Goal: Register for event/course

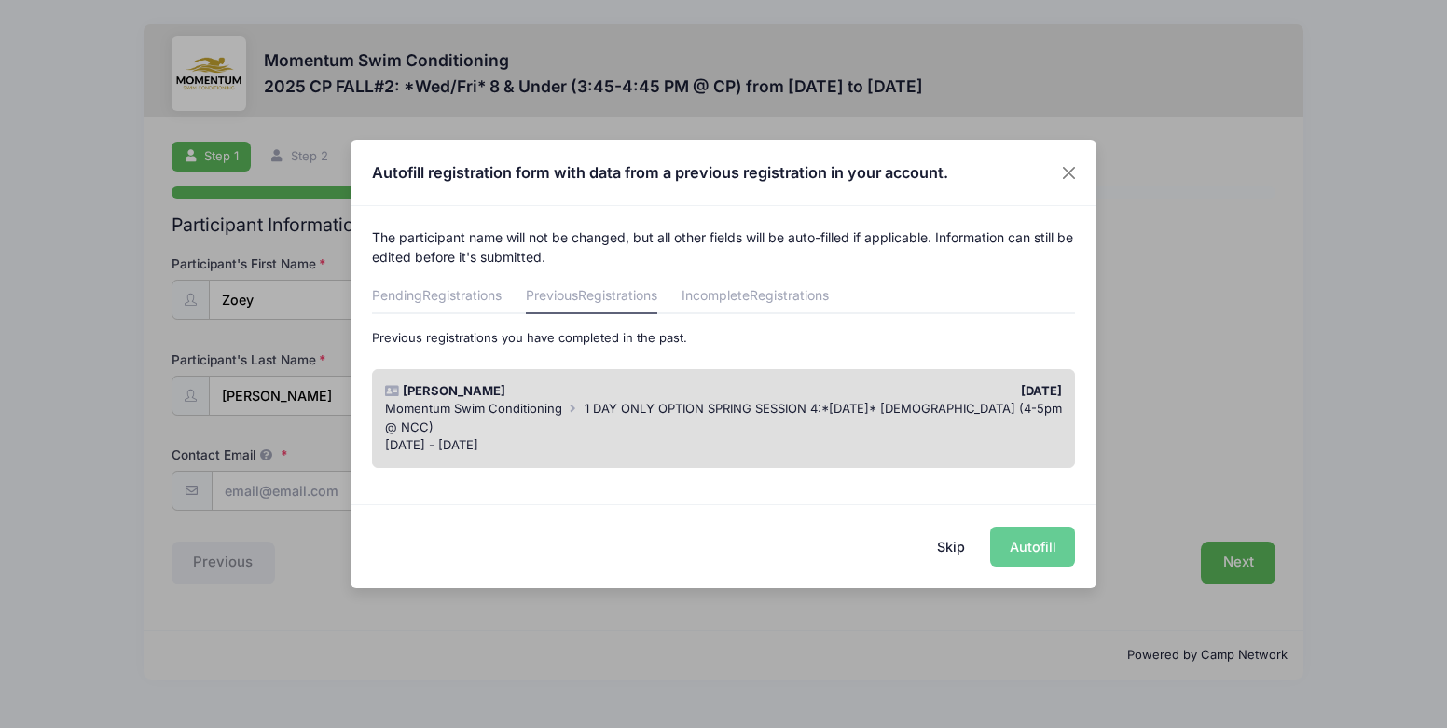
click at [1037, 553] on div "Skip Autofill" at bounding box center [723, 545] width 746 height 83
click at [706, 371] on div "[PERSON_NAME] [DATE] Momentum Swim Conditioning 1 DAY ONLY OPTION SPRING SESSIO…" at bounding box center [724, 418] width 704 height 99
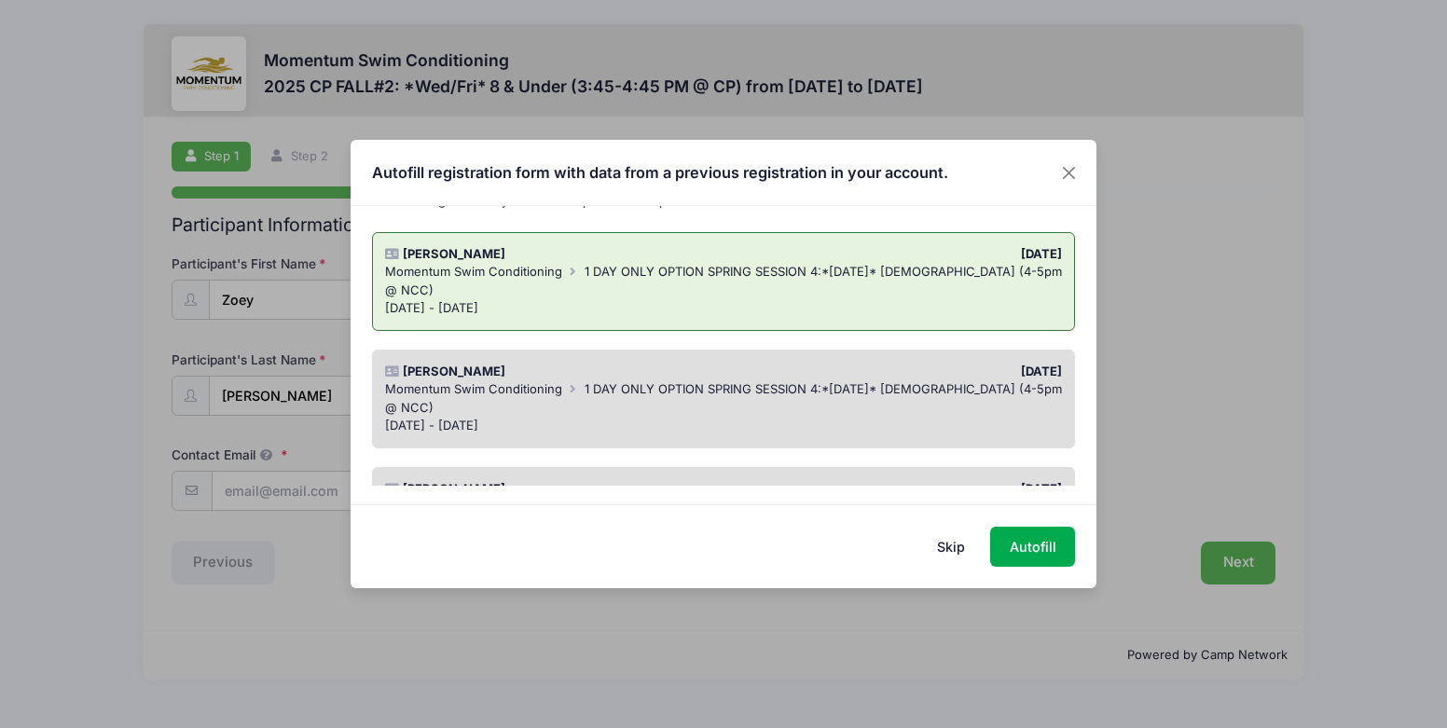
scroll to position [235, 0]
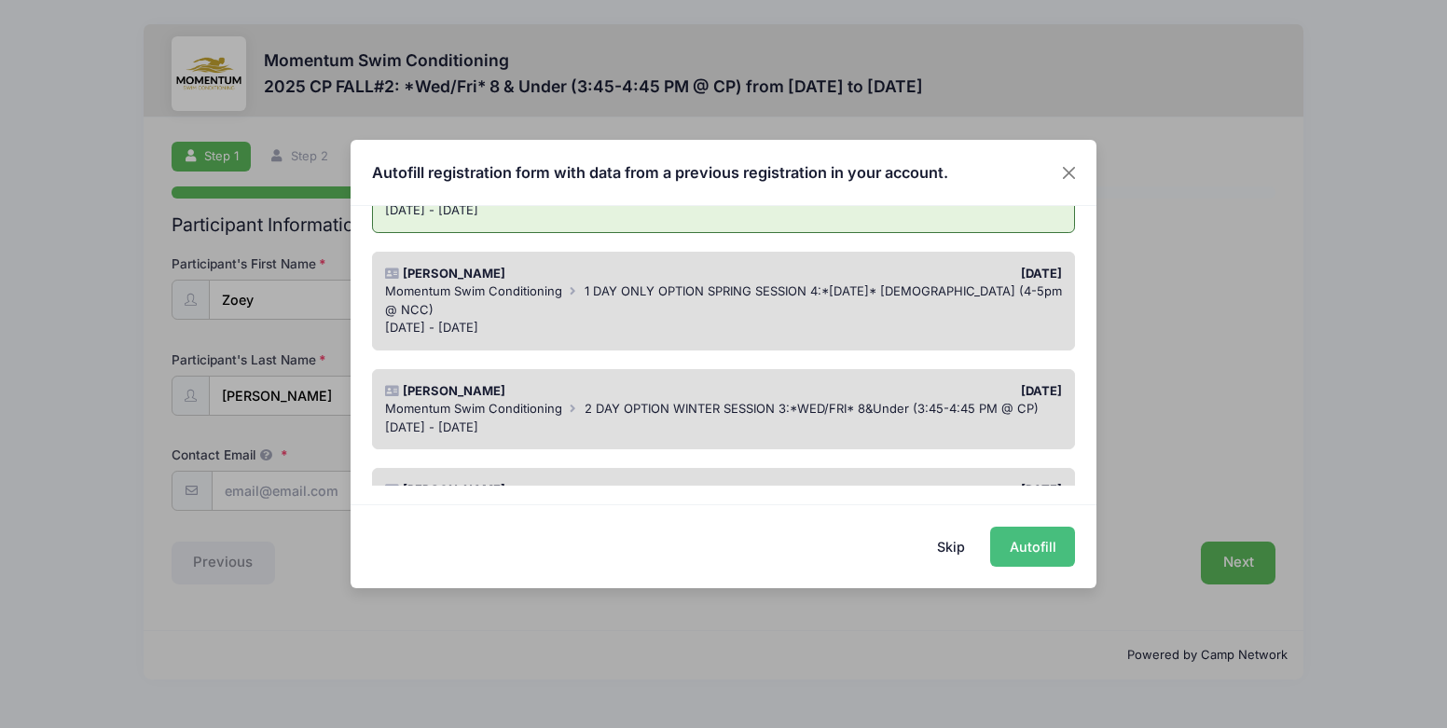
click at [1042, 546] on button "Autofill" at bounding box center [1032, 547] width 85 height 40
type input "[PERSON_NAME][EMAIL_ADDRESS][DOMAIN_NAME]"
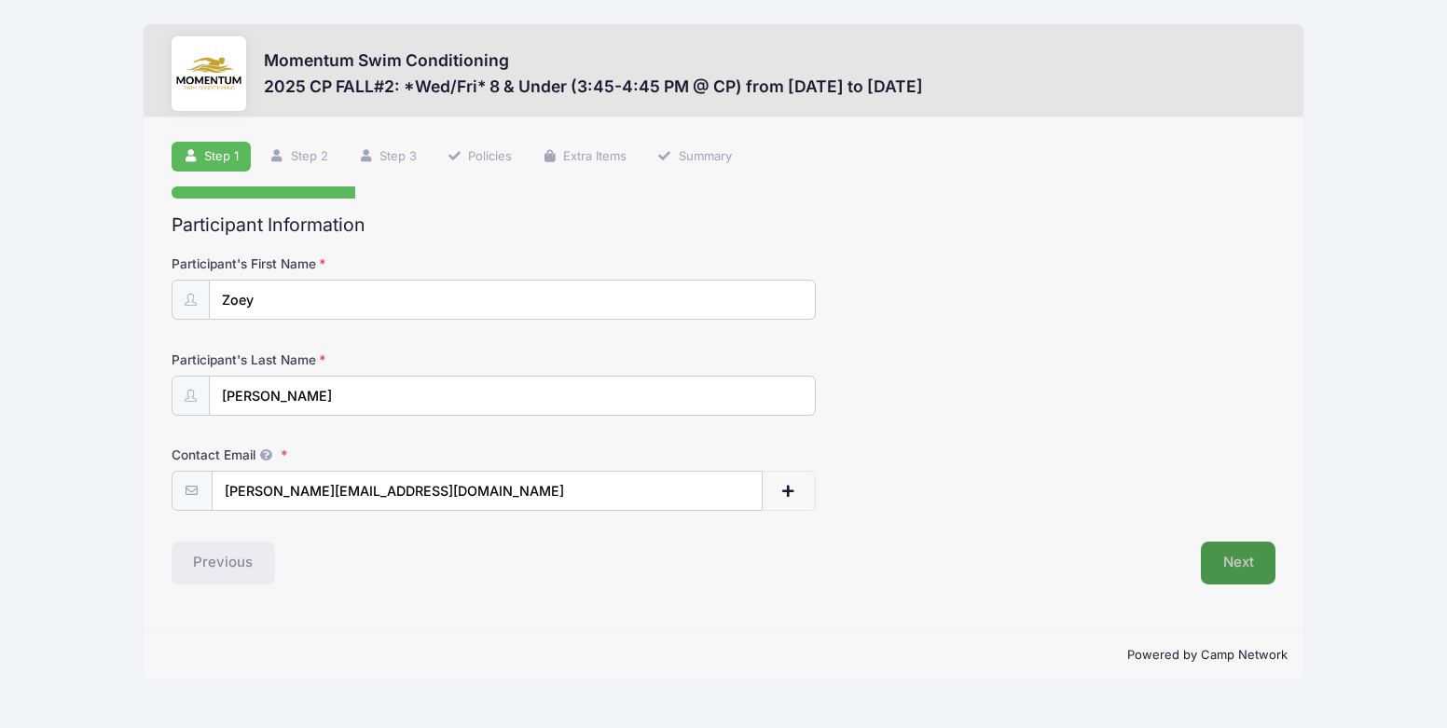
click at [1255, 562] on button "Next" at bounding box center [1237, 563] width 75 height 43
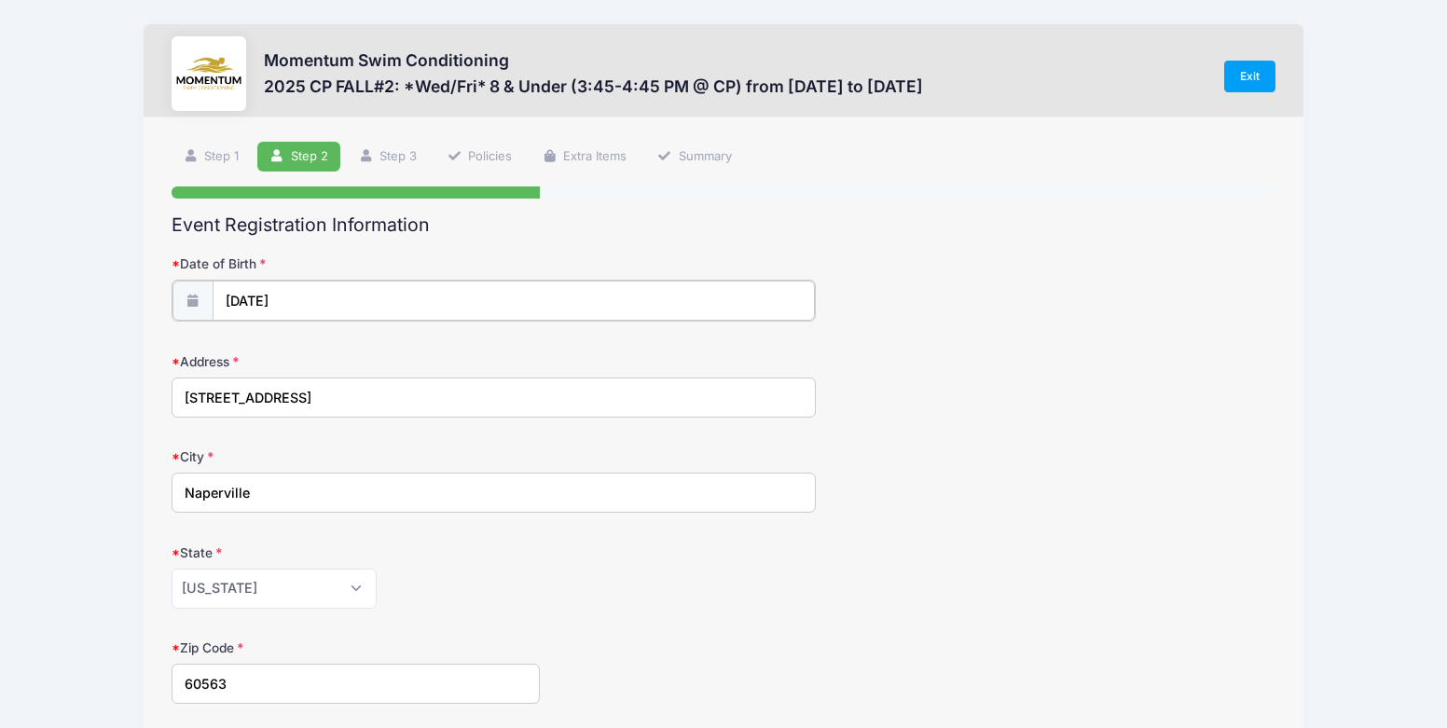
type input "2017"
click at [261, 303] on input "[DATE]" at bounding box center [514, 301] width 602 height 40
click at [284, 350] on select "January February March April May June July August September October November De…" at bounding box center [309, 350] width 83 height 24
click at [378, 346] on input "2017" at bounding box center [387, 350] width 61 height 28
click at [444, 350] on icon at bounding box center [446, 350] width 12 height 12
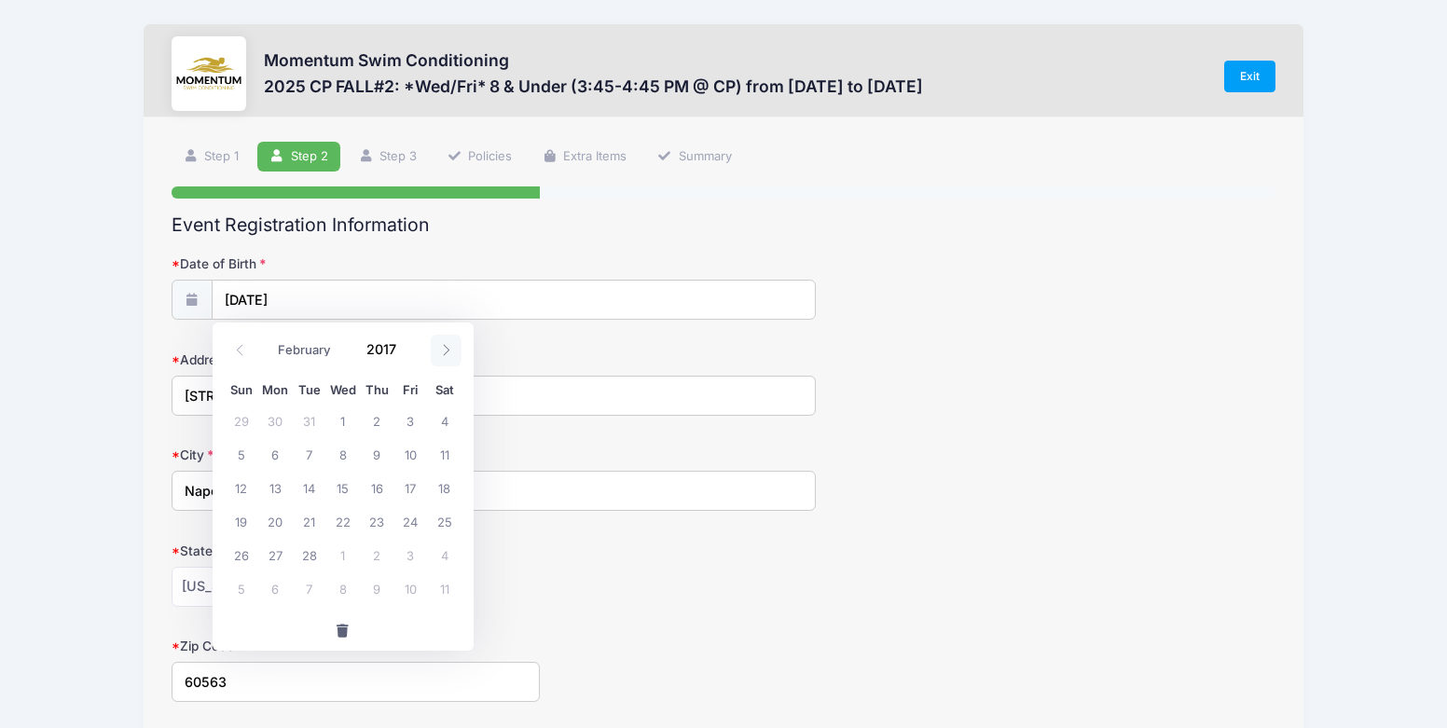
click at [444, 350] on icon at bounding box center [446, 350] width 12 height 12
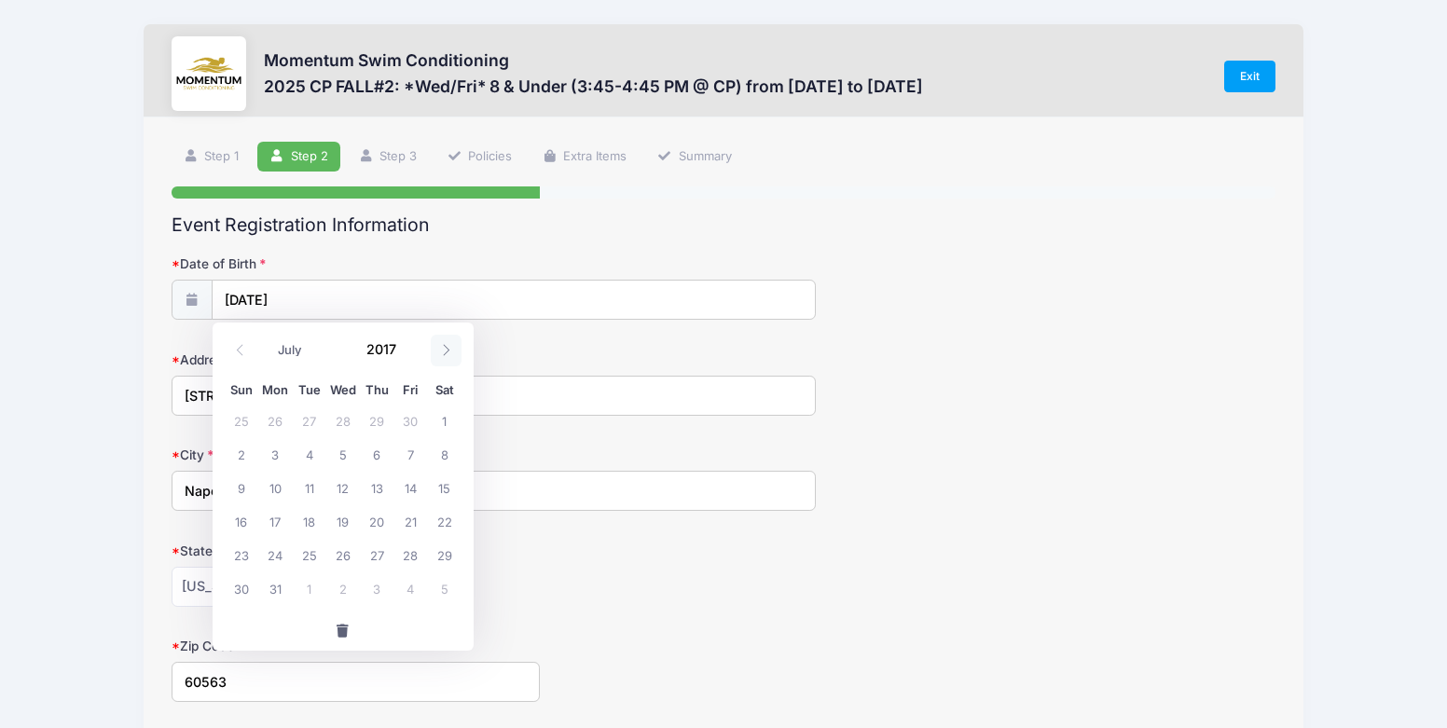
click at [444, 350] on icon at bounding box center [446, 350] width 12 height 12
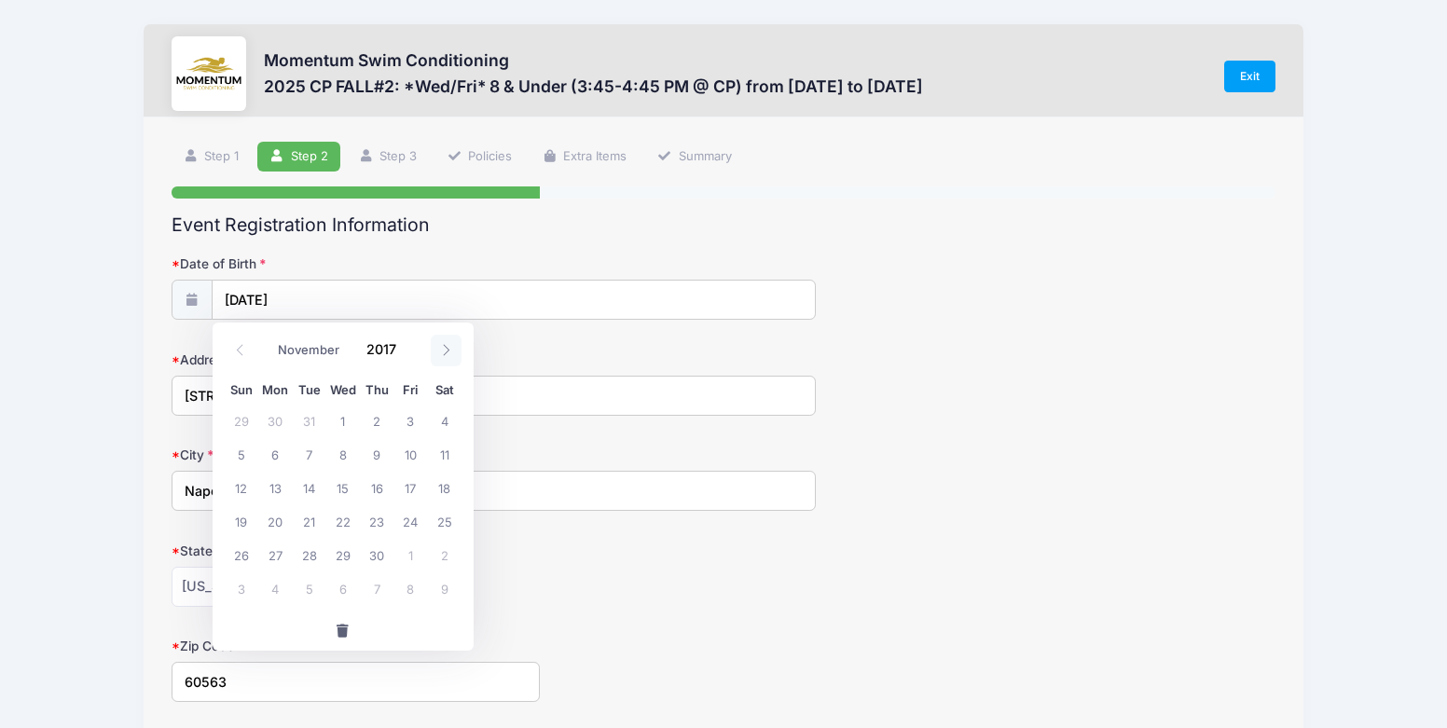
select select "11"
click at [444, 350] on icon at bounding box center [446, 350] width 12 height 12
type input "2018"
click at [444, 350] on icon at bounding box center [446, 350] width 12 height 12
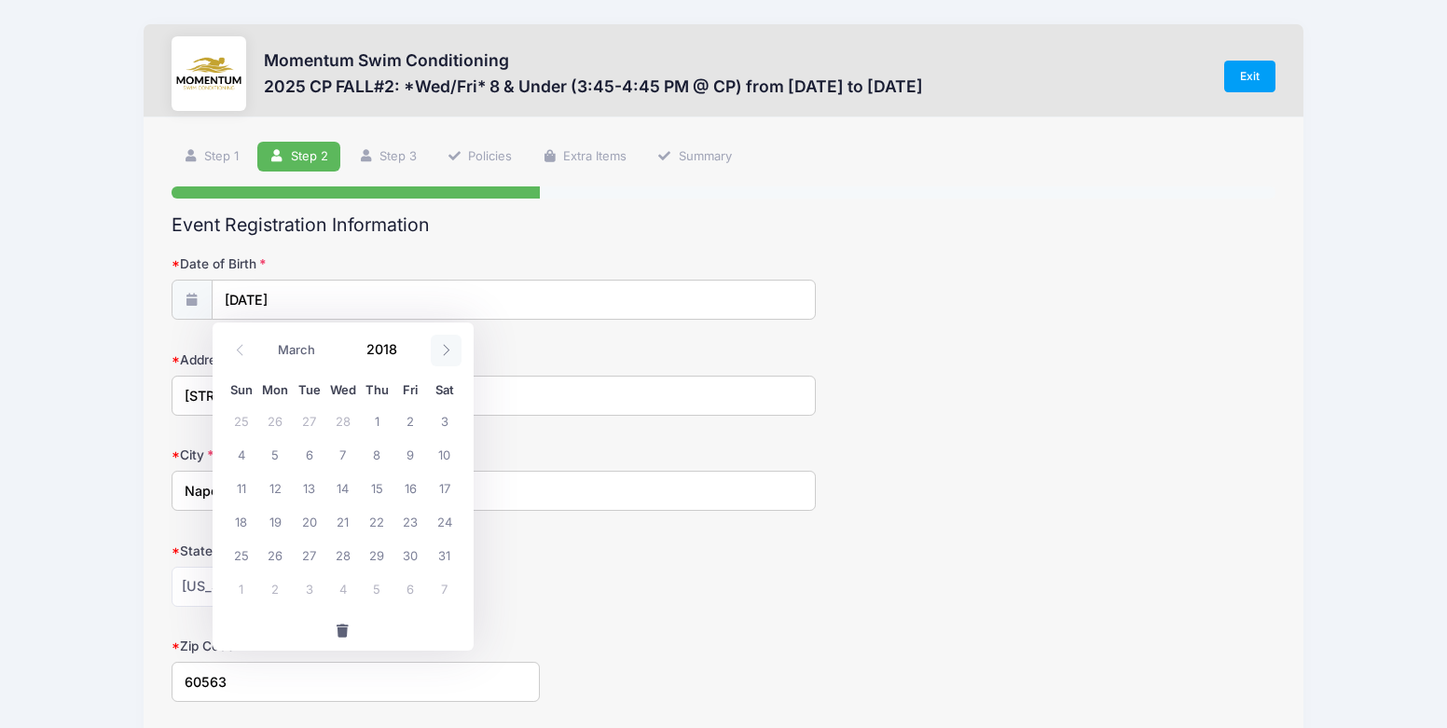
click at [444, 350] on icon at bounding box center [446, 350] width 12 height 12
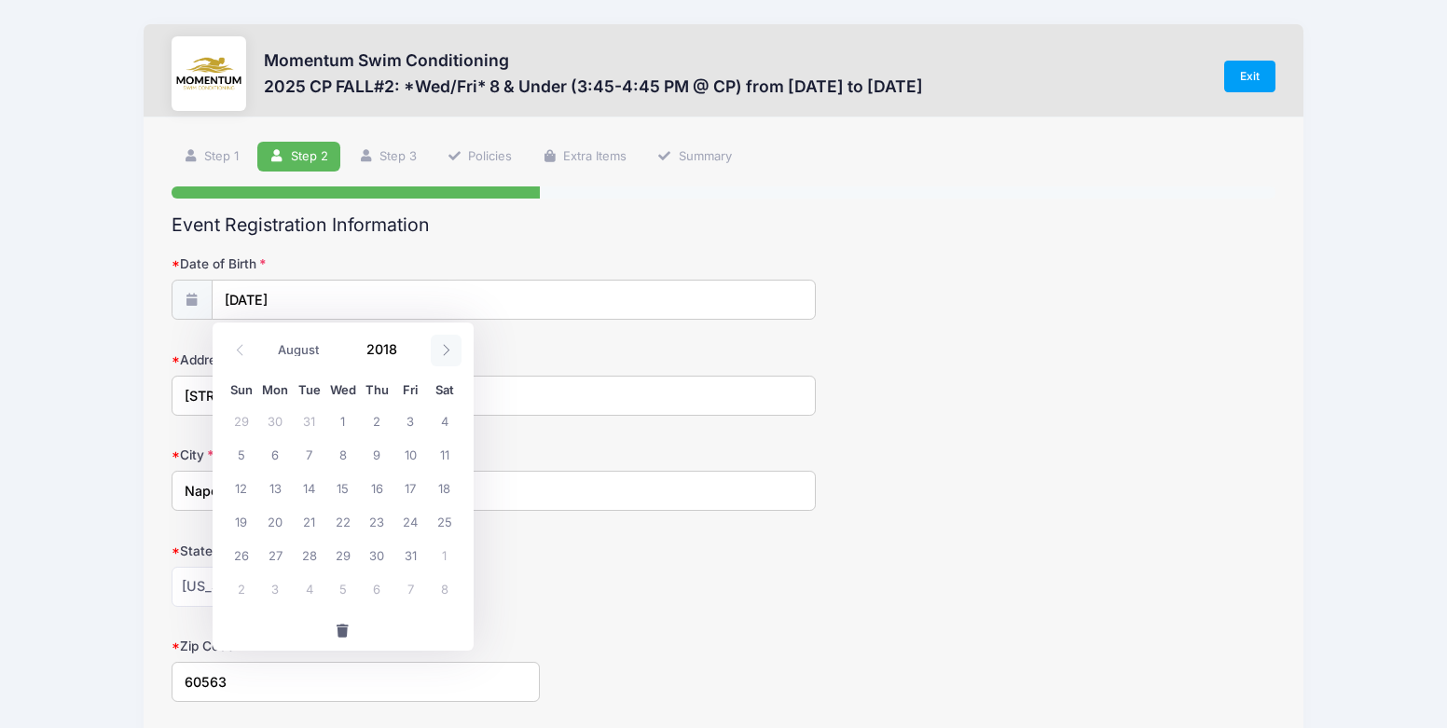
click at [444, 350] on icon at bounding box center [446, 350] width 12 height 12
select select "11"
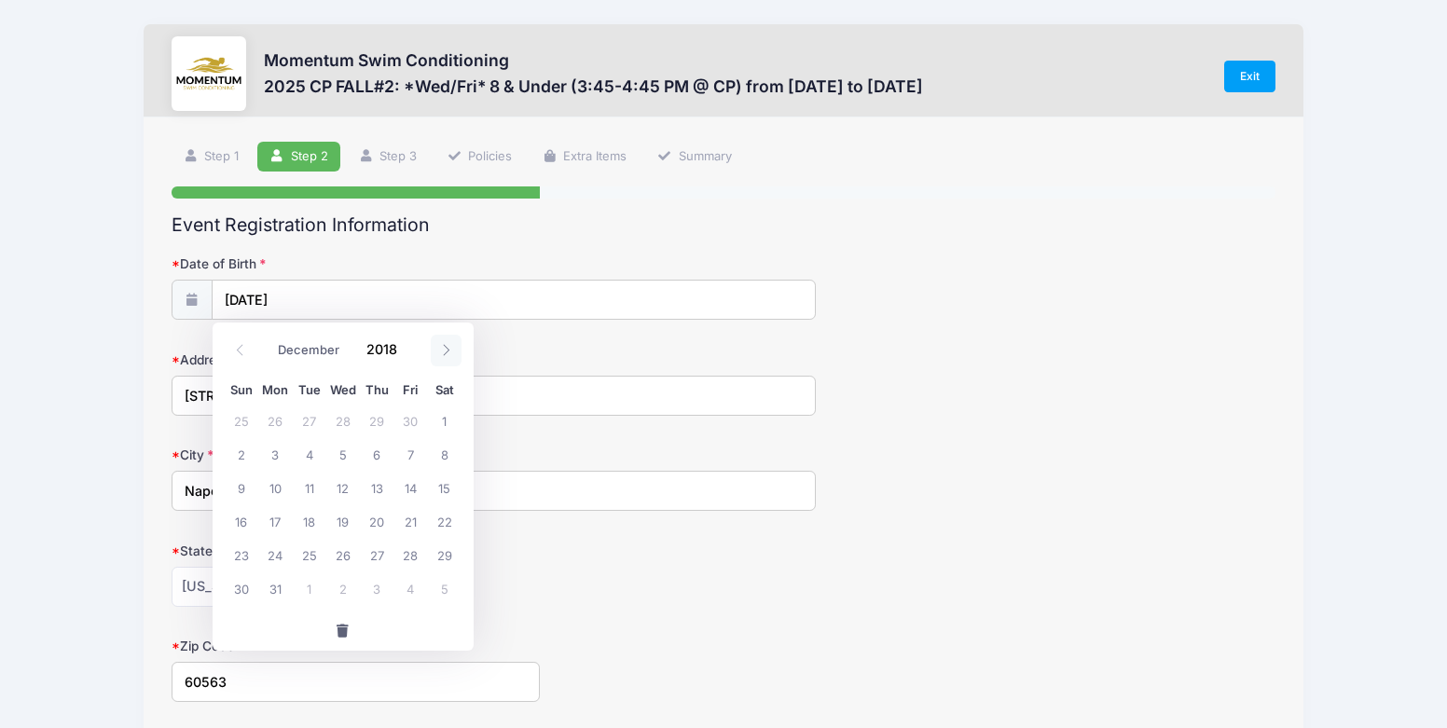
click at [444, 350] on icon at bounding box center [446, 350] width 12 height 12
type input "2019"
select select "0"
click at [307, 420] on span "1" at bounding box center [309, 421] width 34 height 34
type input "01/01/2019"
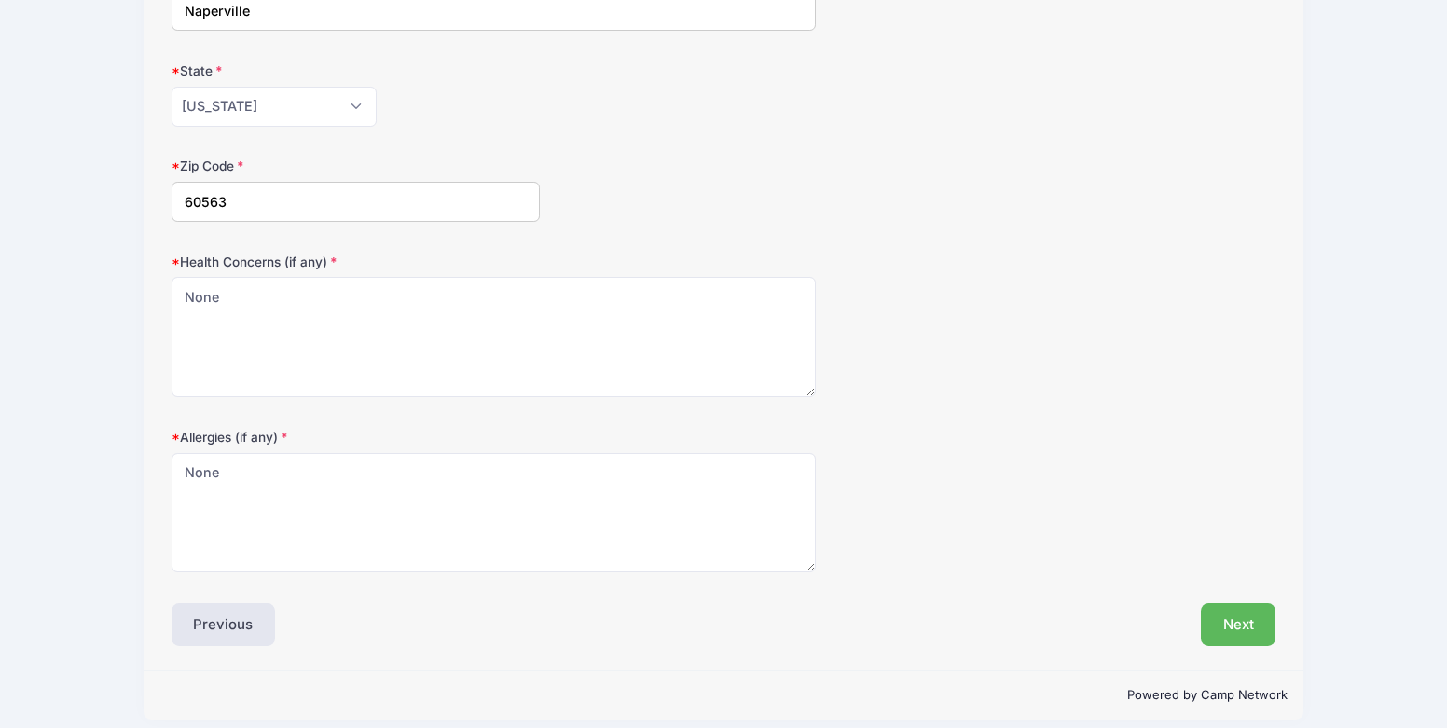
scroll to position [497, 0]
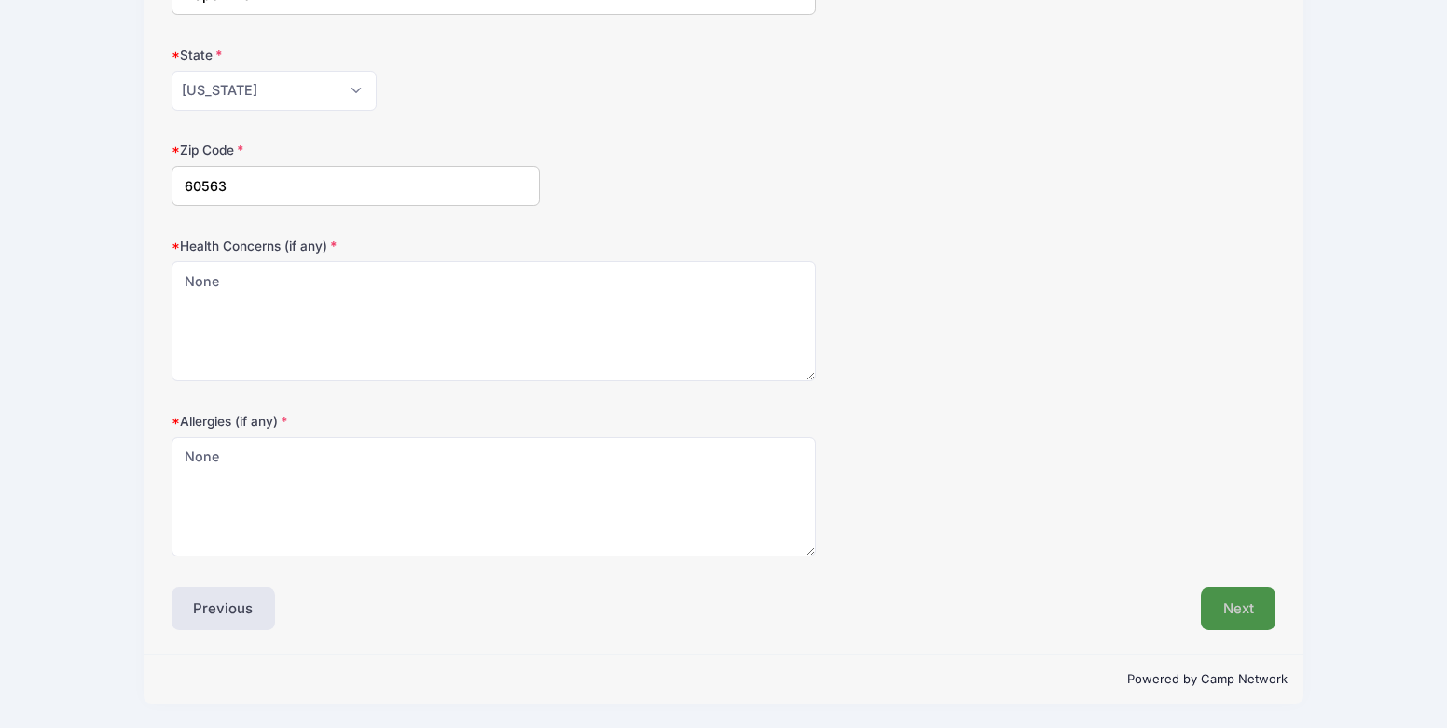
click at [1241, 624] on button "Next" at bounding box center [1237, 608] width 75 height 43
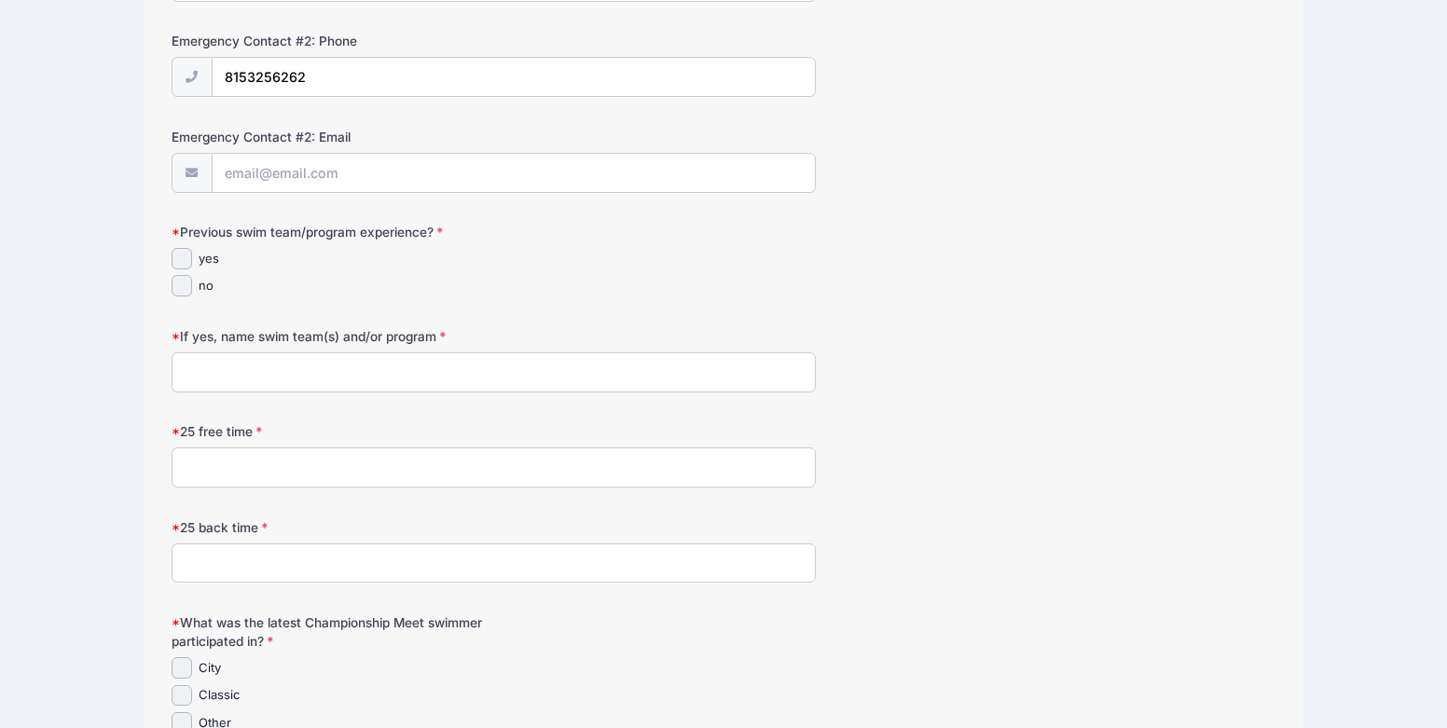
scroll to position [885, 0]
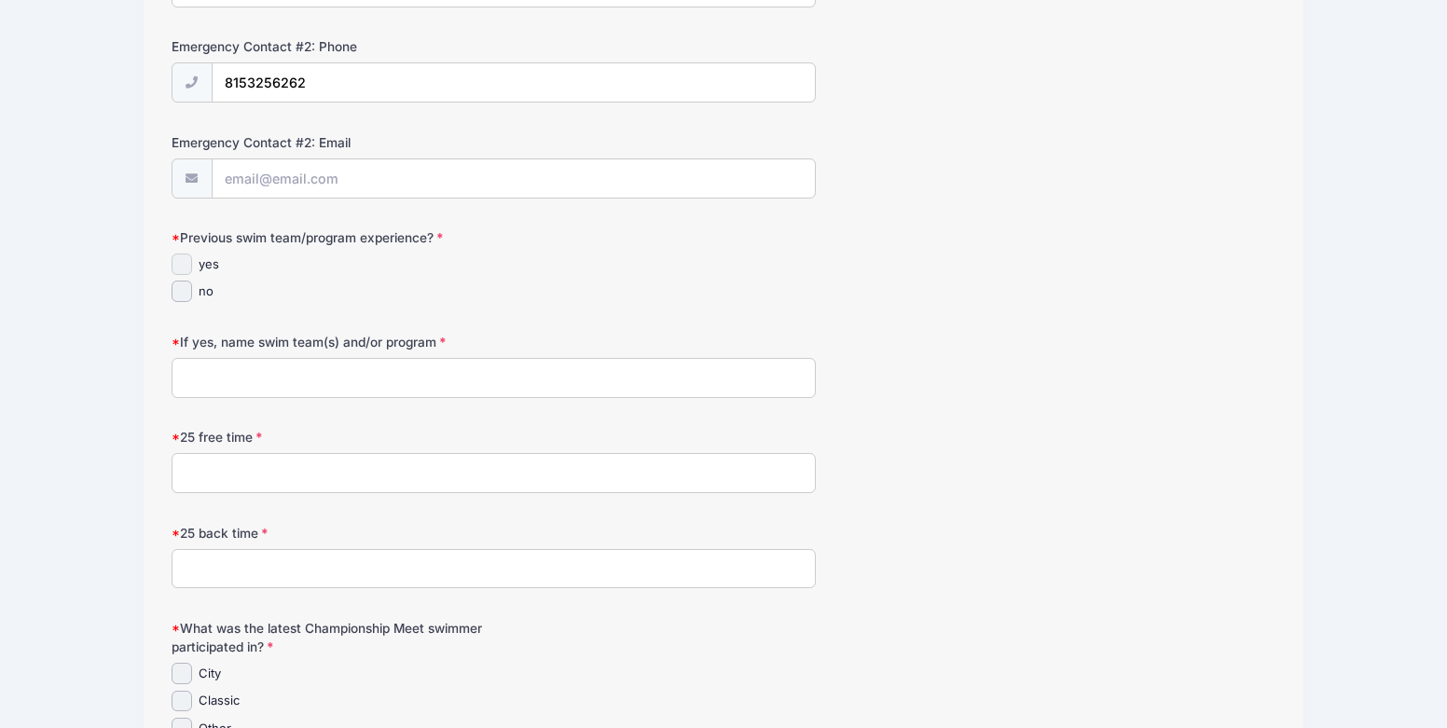
click at [185, 266] on input "yes" at bounding box center [181, 264] width 21 height 21
checkbox input "true"
click at [259, 383] on input "If yes, name swim team(s) and/or program" at bounding box center [493, 378] width 644 height 40
type input "A"
type input "Saybrook Sharks"
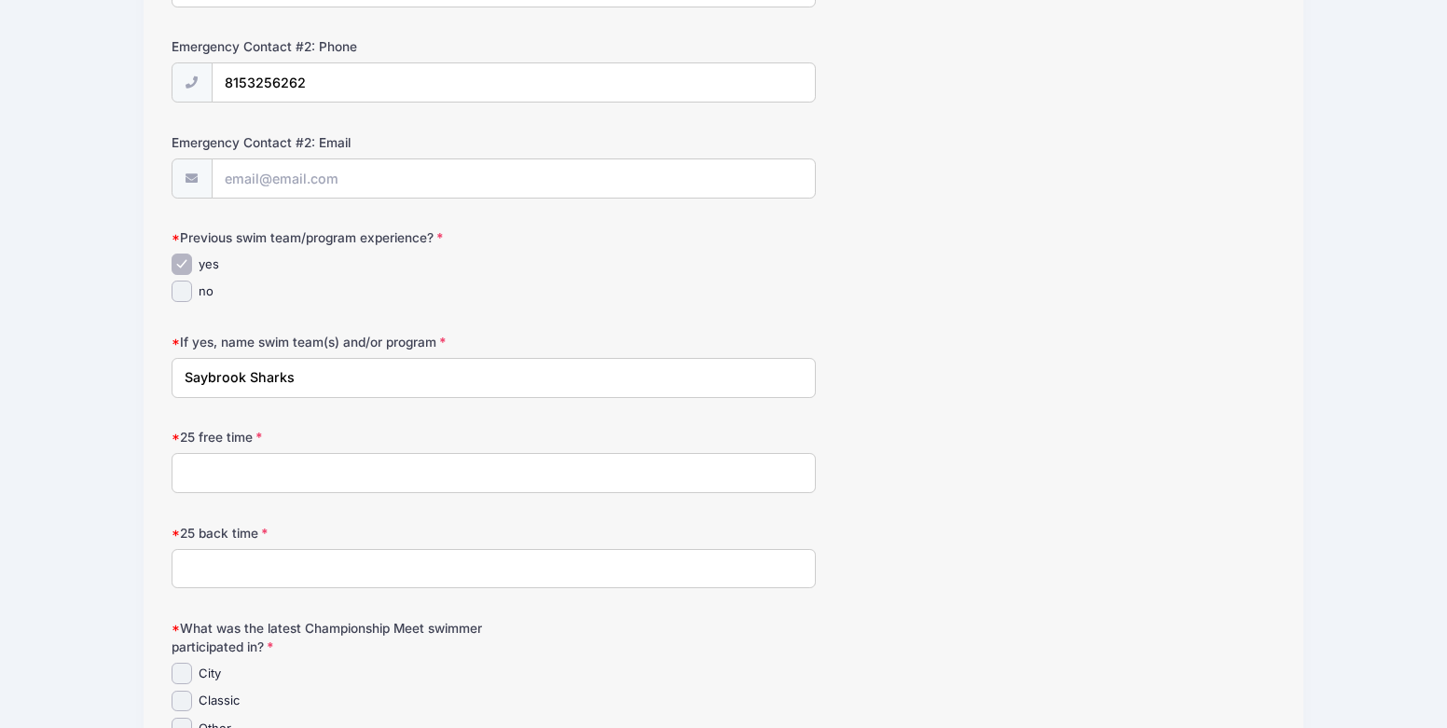
click at [227, 487] on input "25 free time" at bounding box center [493, 473] width 644 height 40
type input "32"
click at [218, 572] on input "25 back time" at bounding box center [493, 569] width 644 height 40
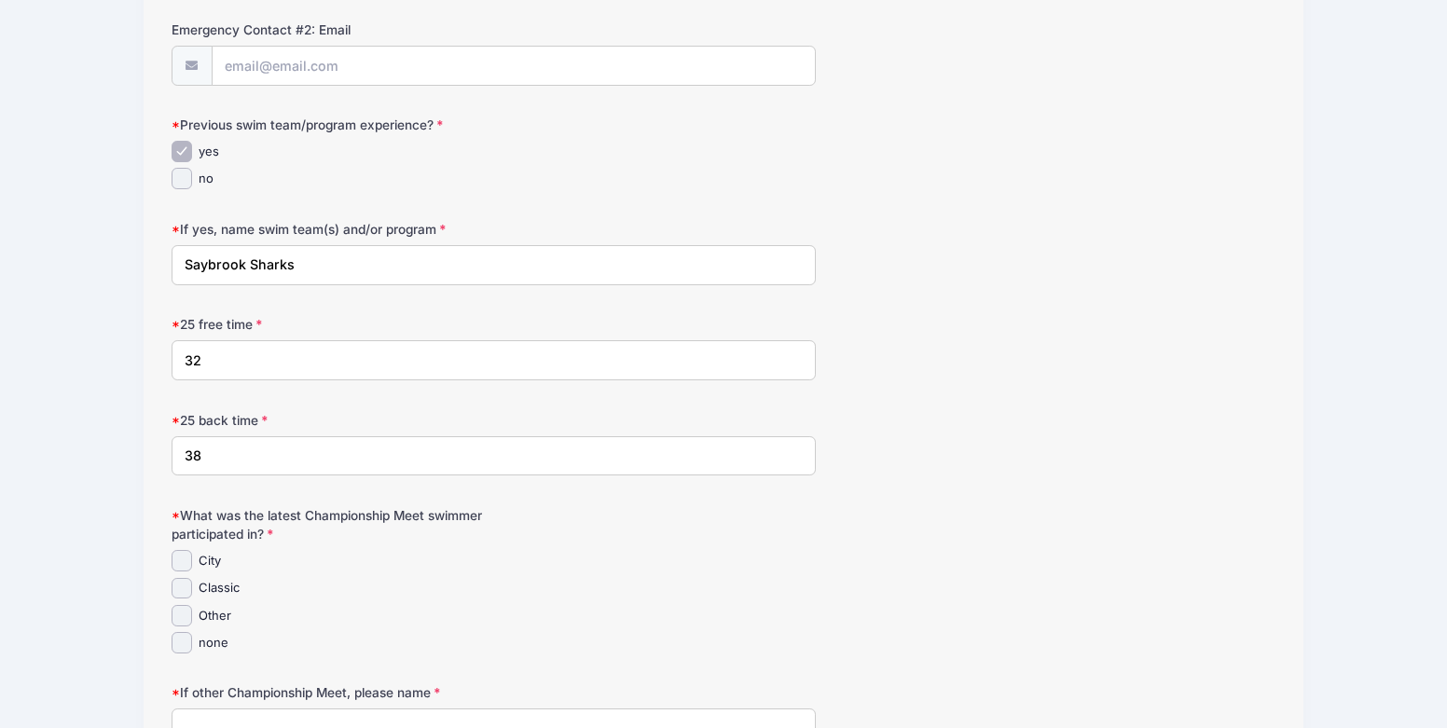
scroll to position [1073, 0]
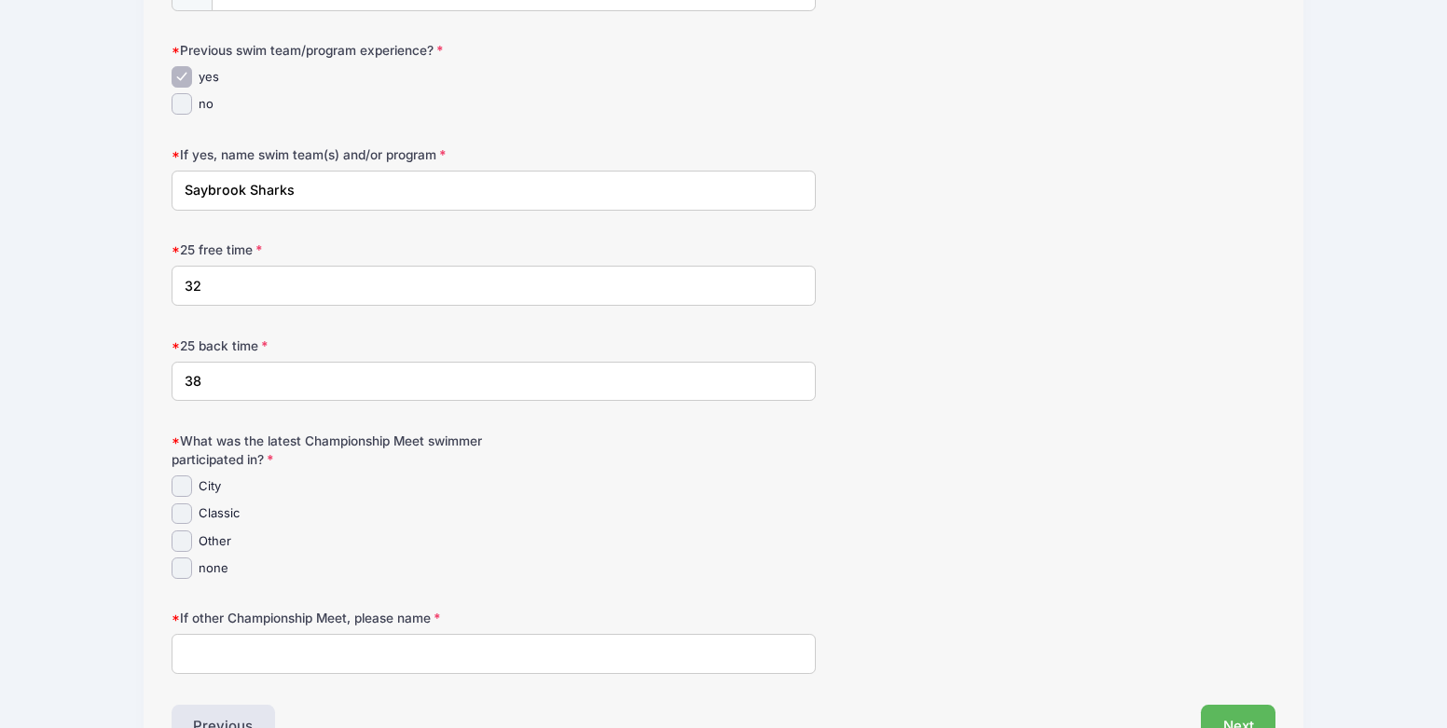
type input "38"
click at [181, 517] on input "Classic" at bounding box center [181, 513] width 21 height 21
checkbox input "true"
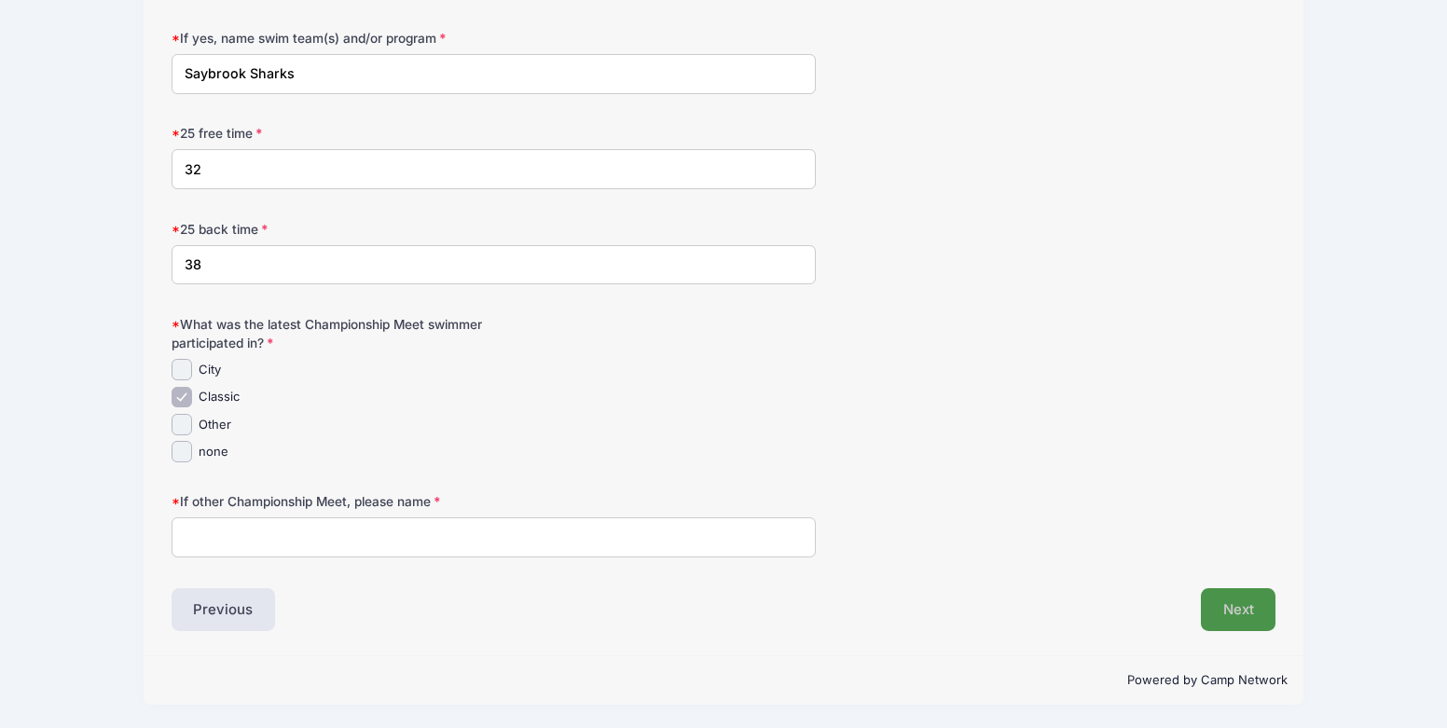
click at [1237, 610] on button "Next" at bounding box center [1237, 609] width 75 height 43
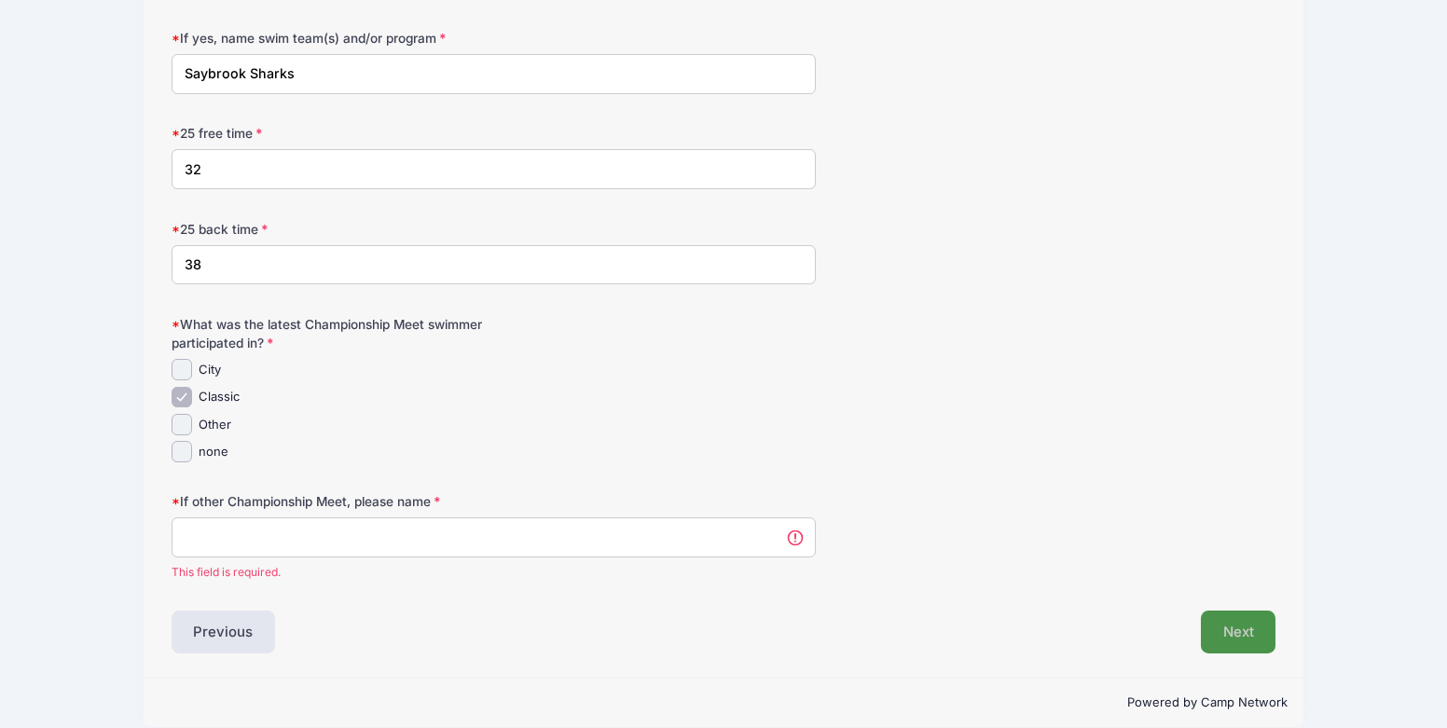
scroll to position [0, 0]
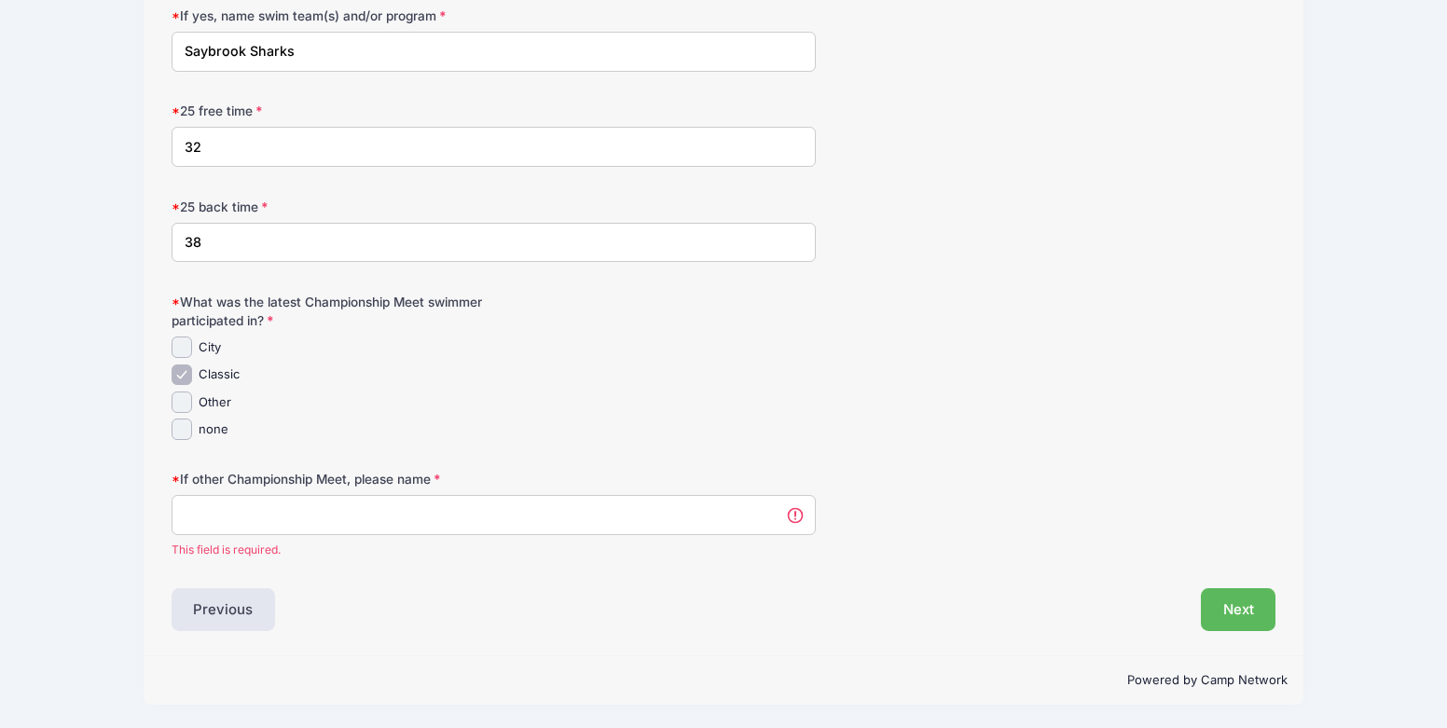
click at [498, 513] on input "If other Championship Meet, please name" at bounding box center [493, 515] width 644 height 40
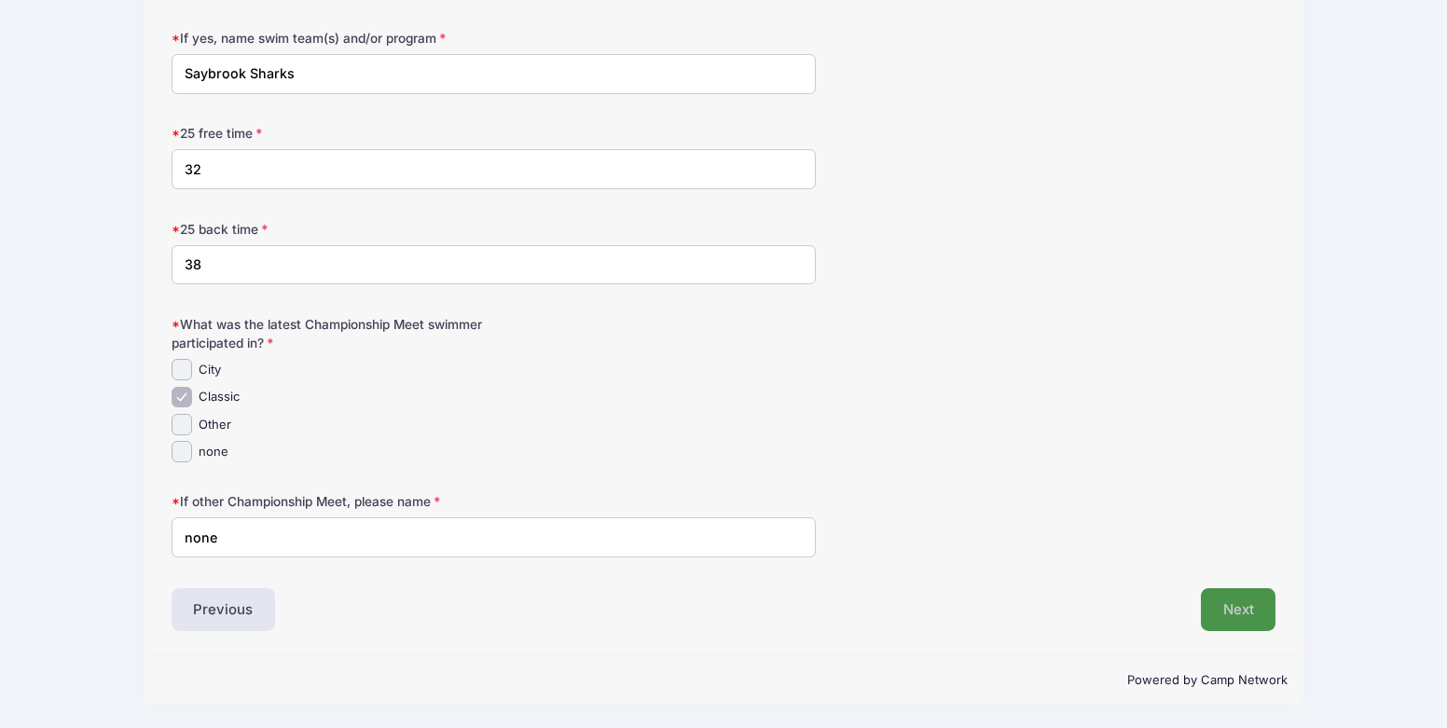
type input "none"
click at [1236, 612] on button "Next" at bounding box center [1237, 609] width 75 height 43
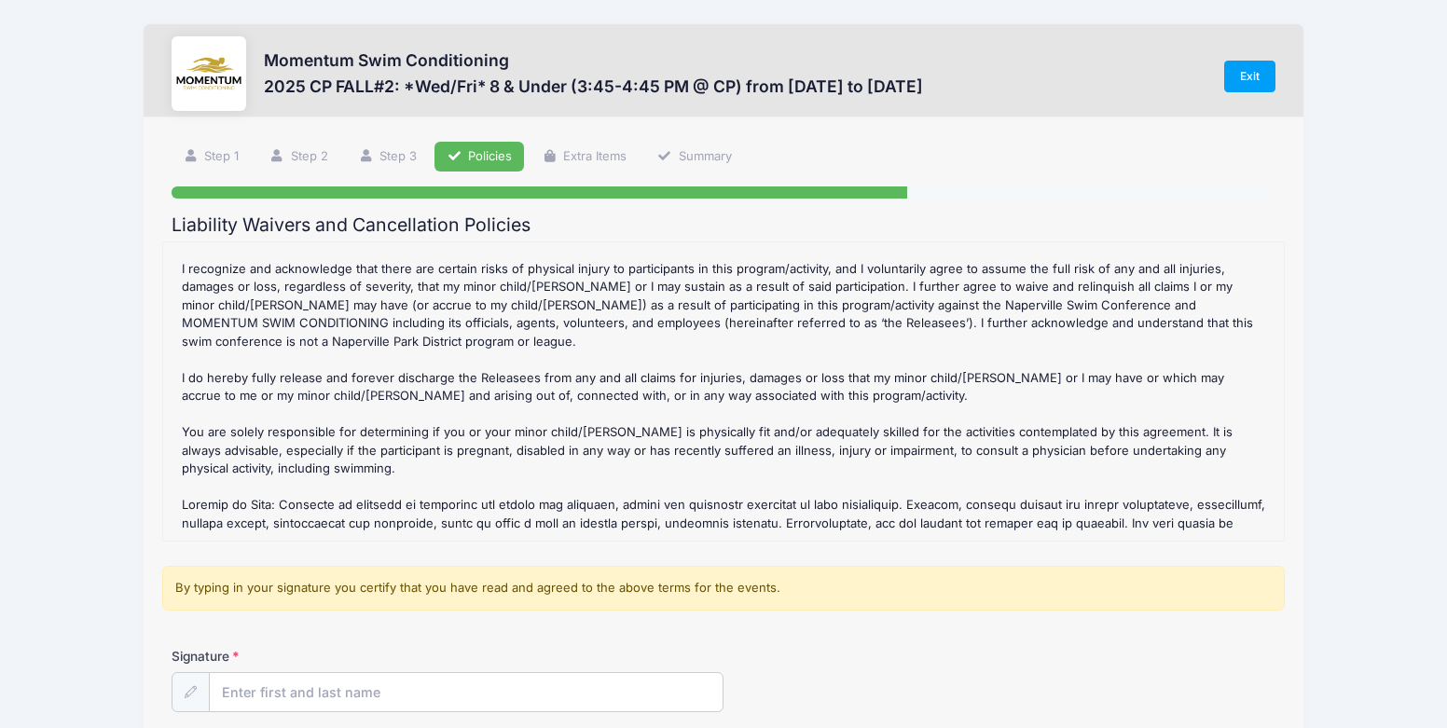
scroll to position [683, 0]
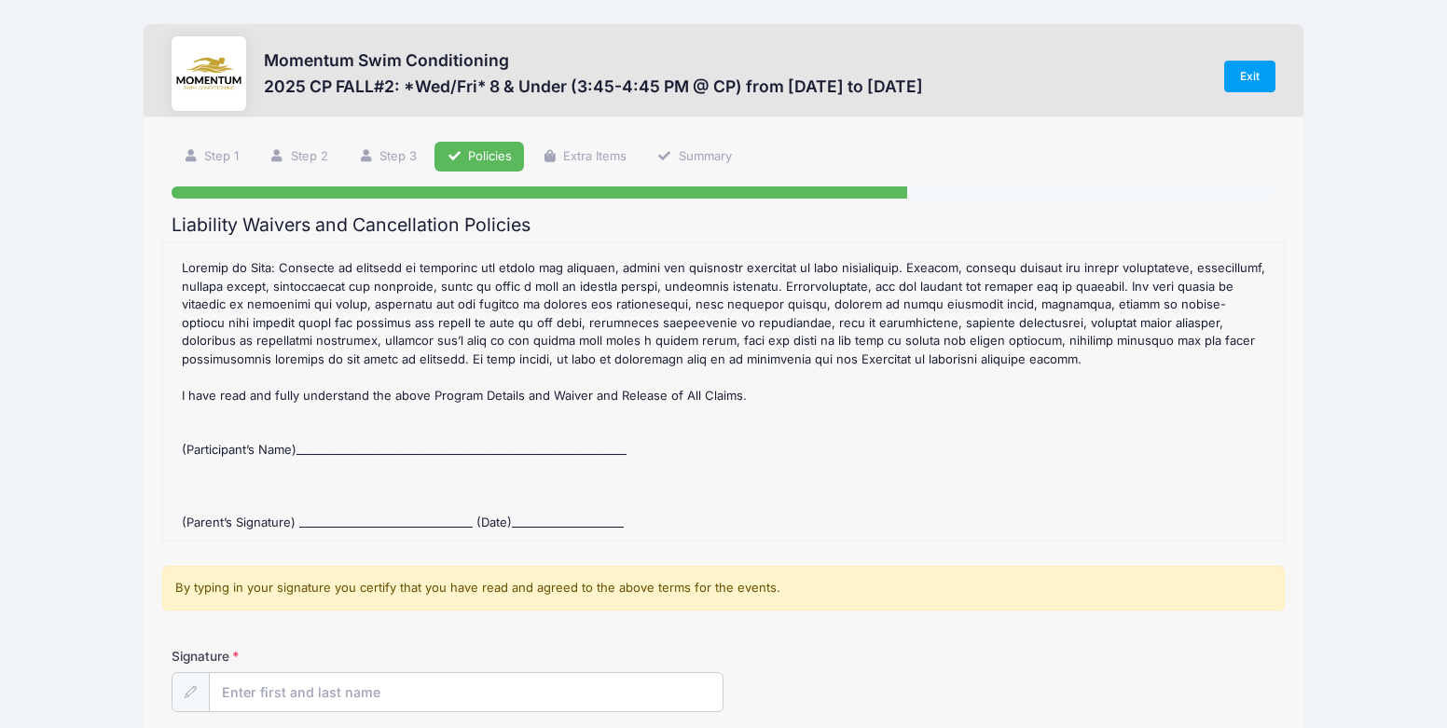
click at [338, 524] on div "2025 CP FALL#2: *Wed/Fri* 8 & Under (3:45-4:45 PM @ CP) Refund Policy : CANCELL…" at bounding box center [723, 392] width 1102 height 280
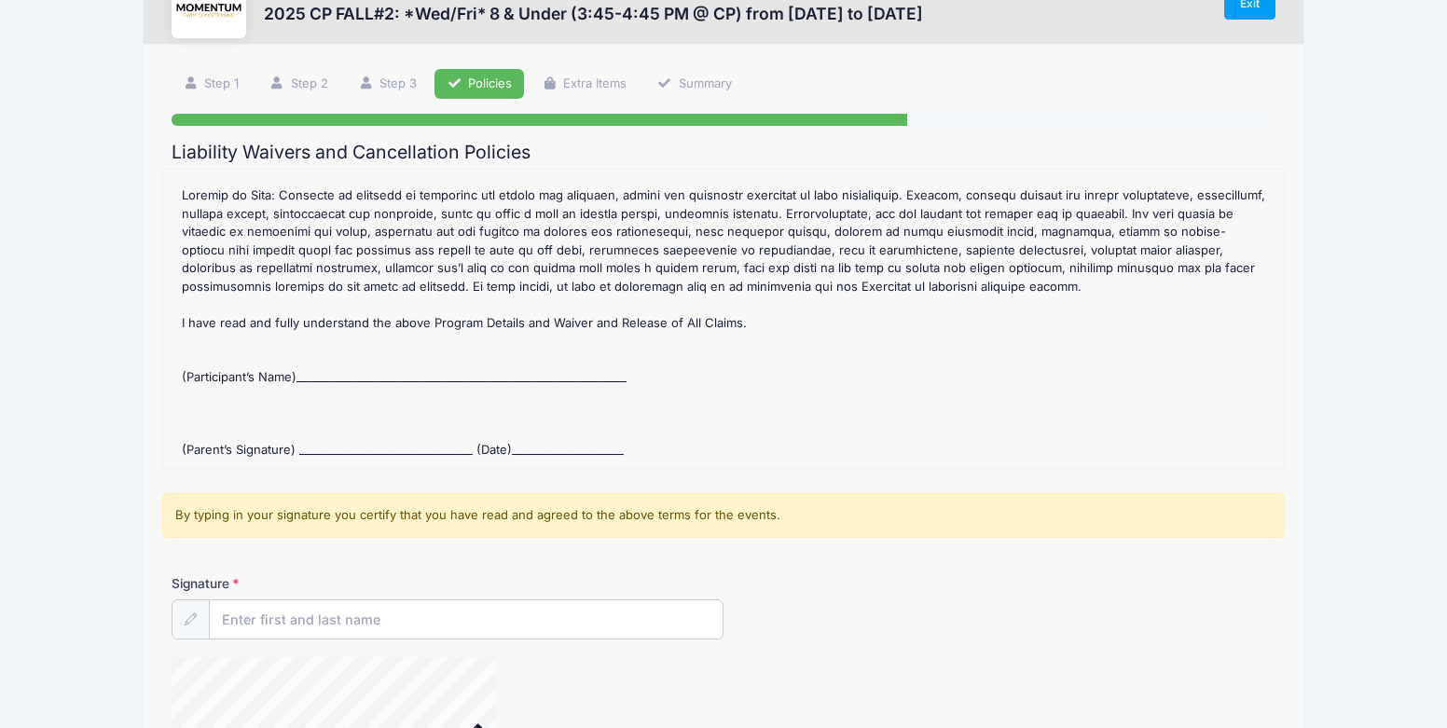
scroll to position [83, 0]
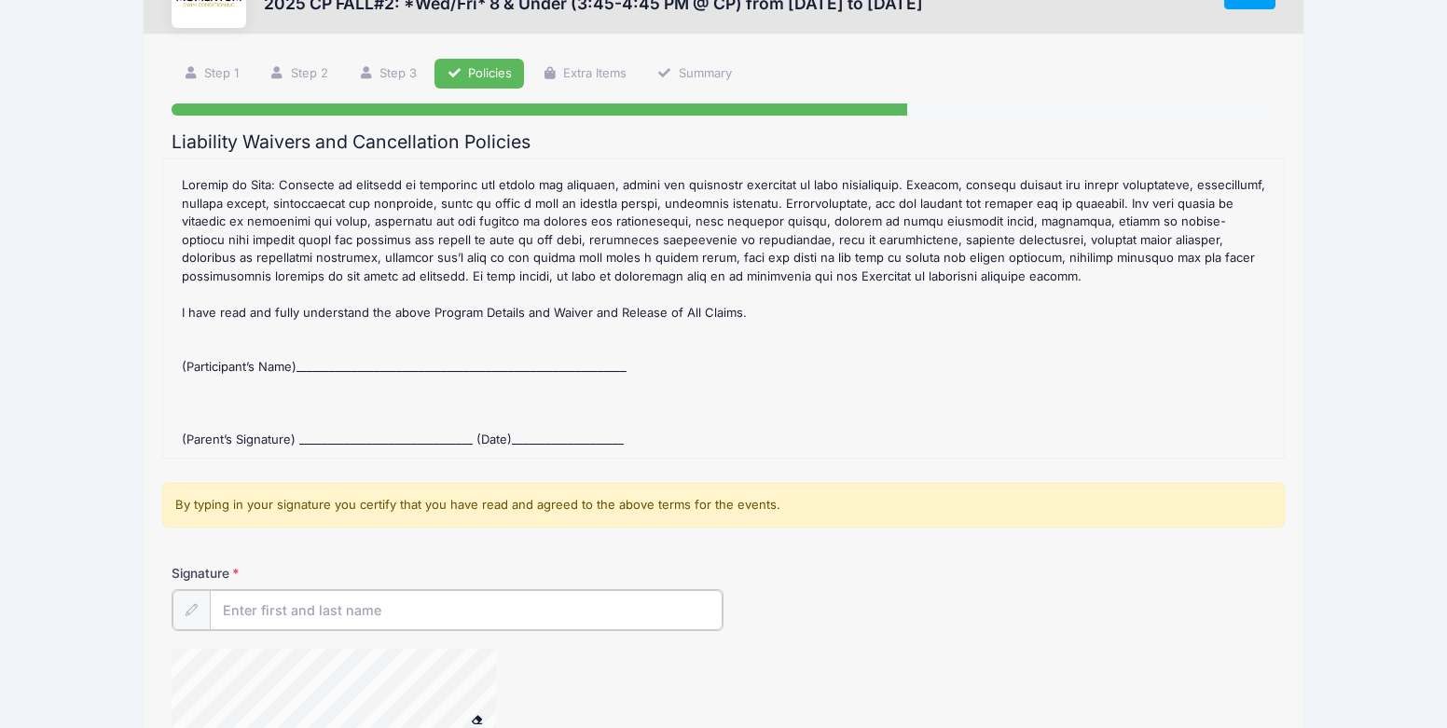
click at [303, 617] on input "Signature" at bounding box center [466, 610] width 513 height 40
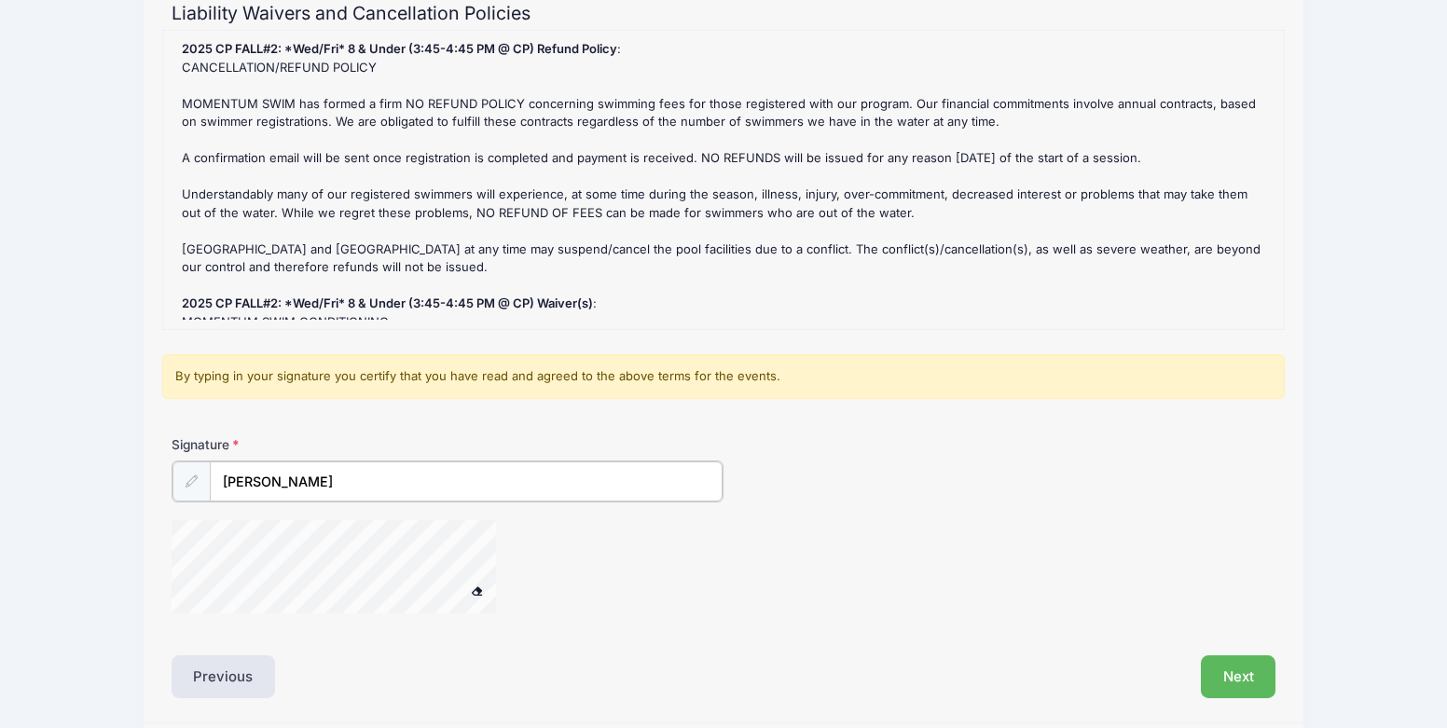
scroll to position [278, 0]
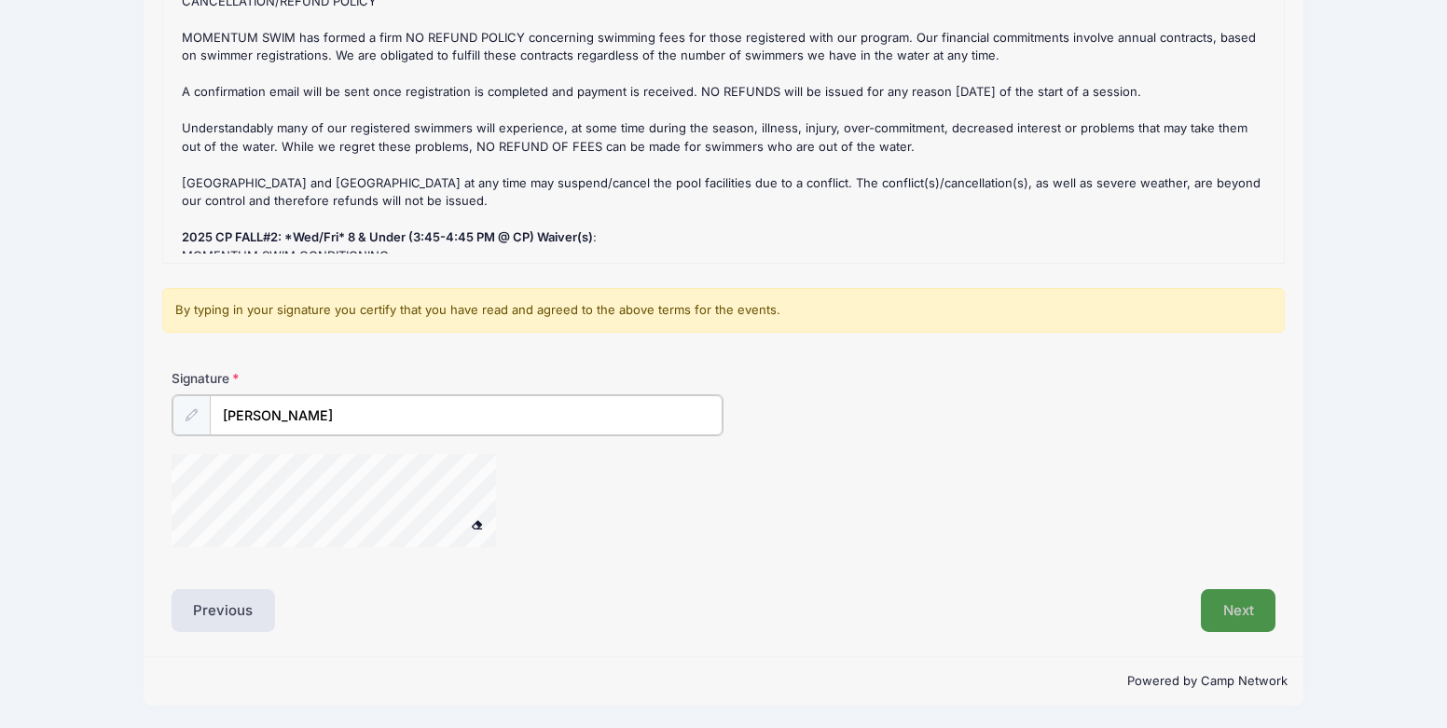
type input "Katherine Goebel"
click at [1258, 612] on button "Next" at bounding box center [1237, 608] width 75 height 43
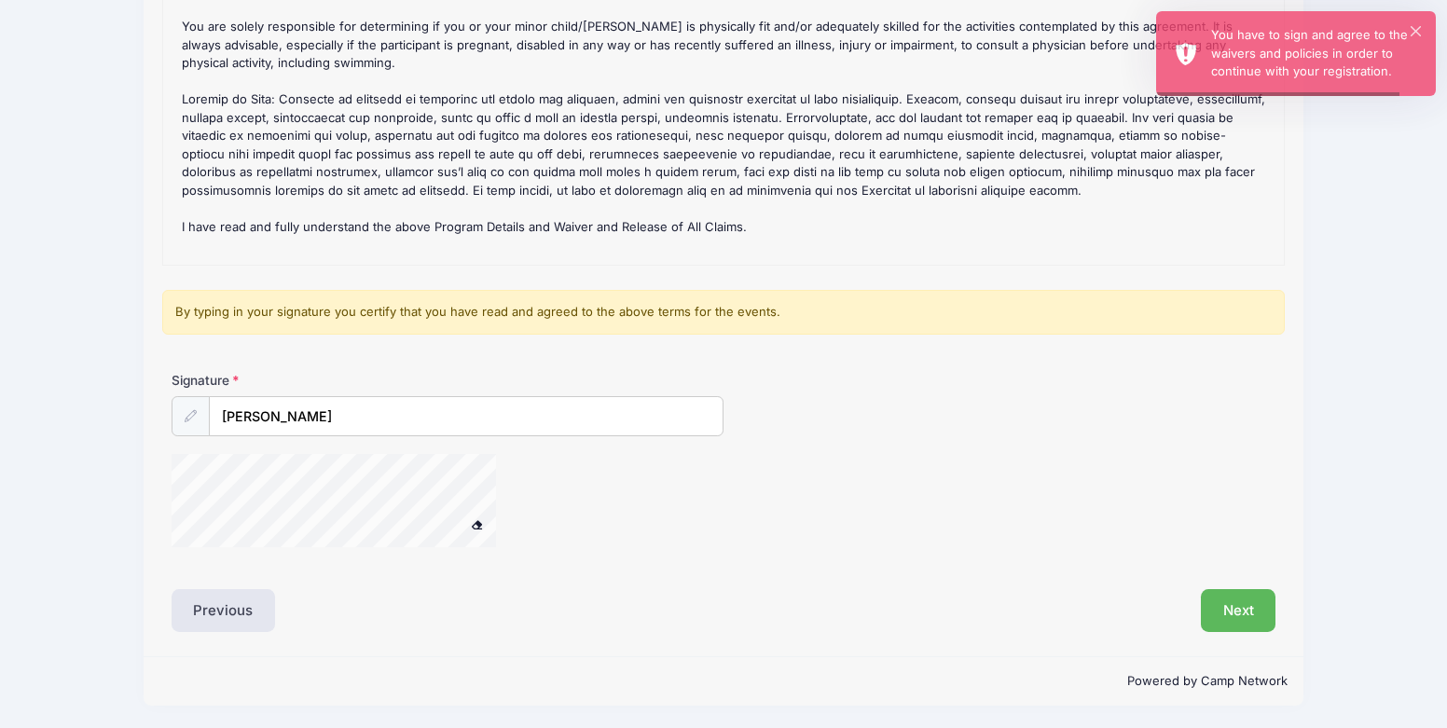
scroll to position [683, 0]
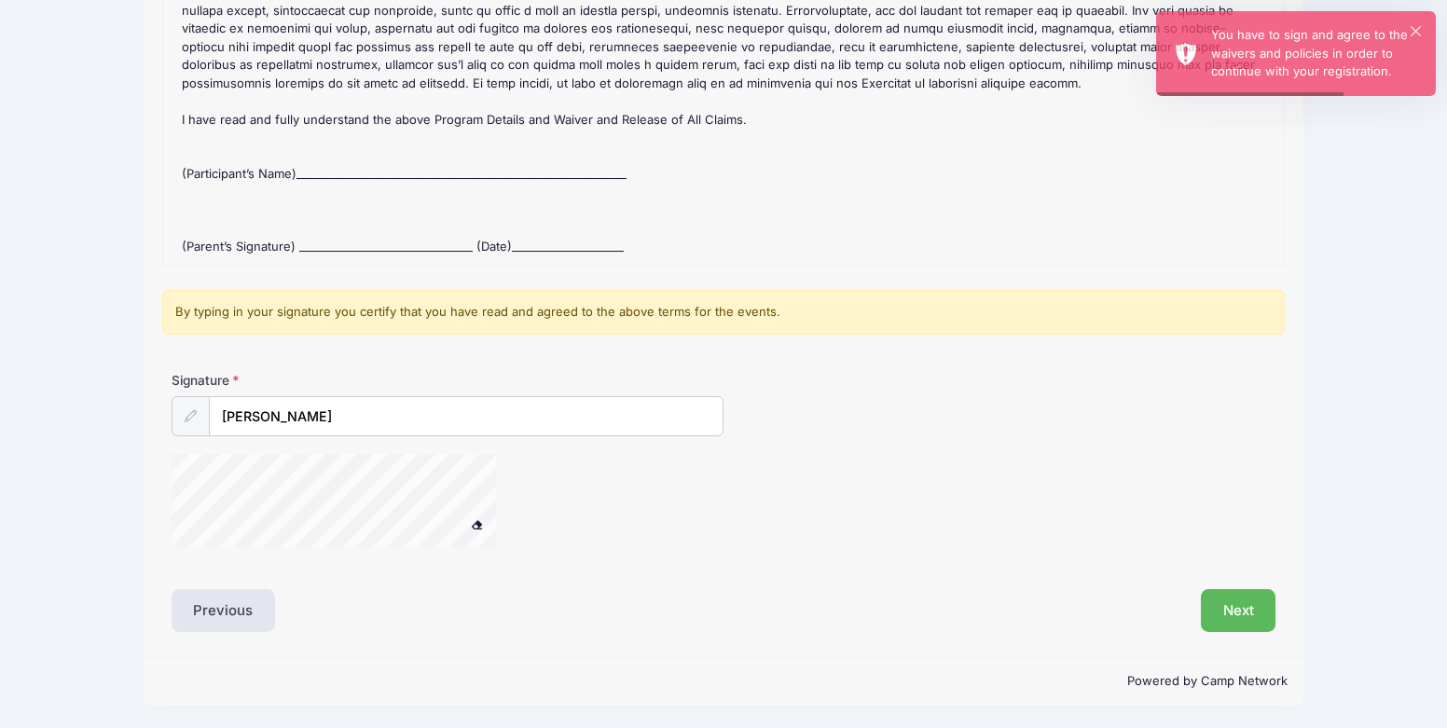
click at [344, 203] on div "2025 CP FALL#2: *Wed/Fri* 8 & Under (3:45-4:45 PM @ CP) Refund Policy : CANCELL…" at bounding box center [723, 116] width 1102 height 280
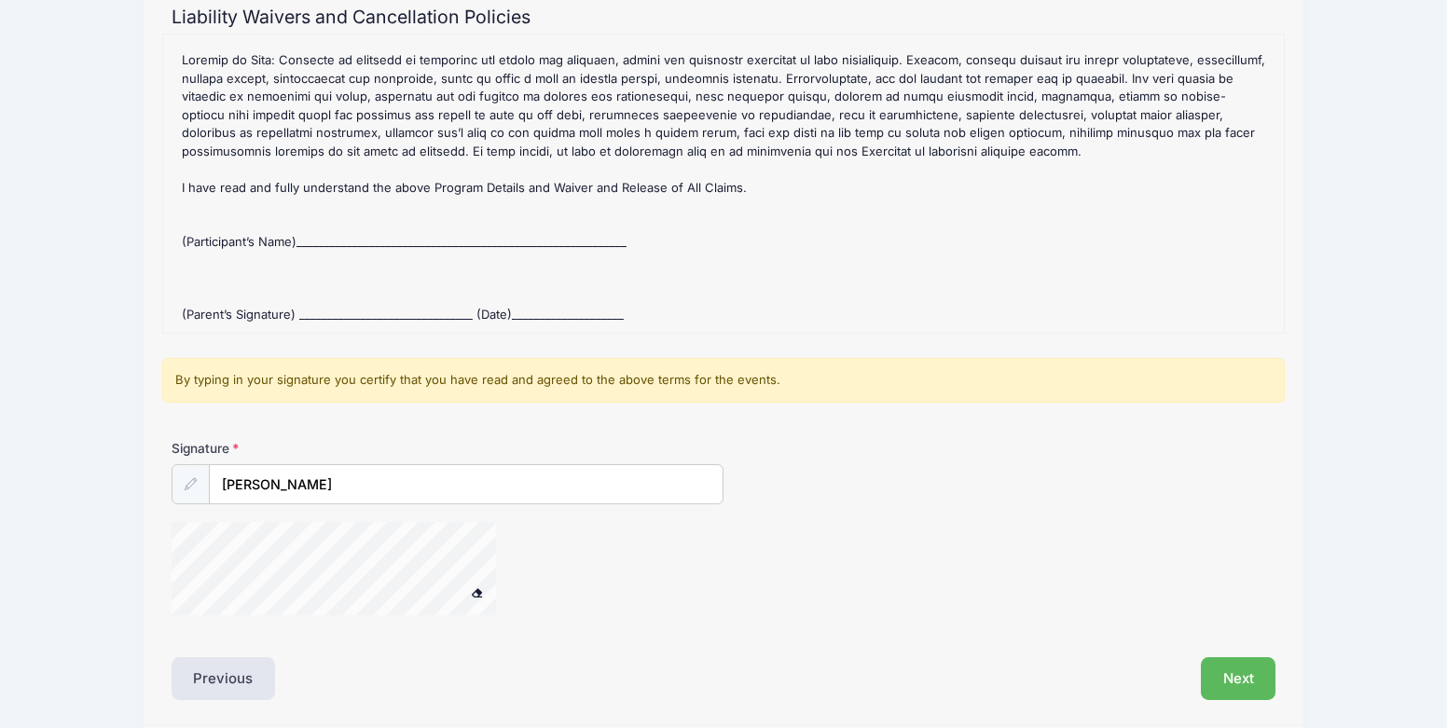
scroll to position [276, 0]
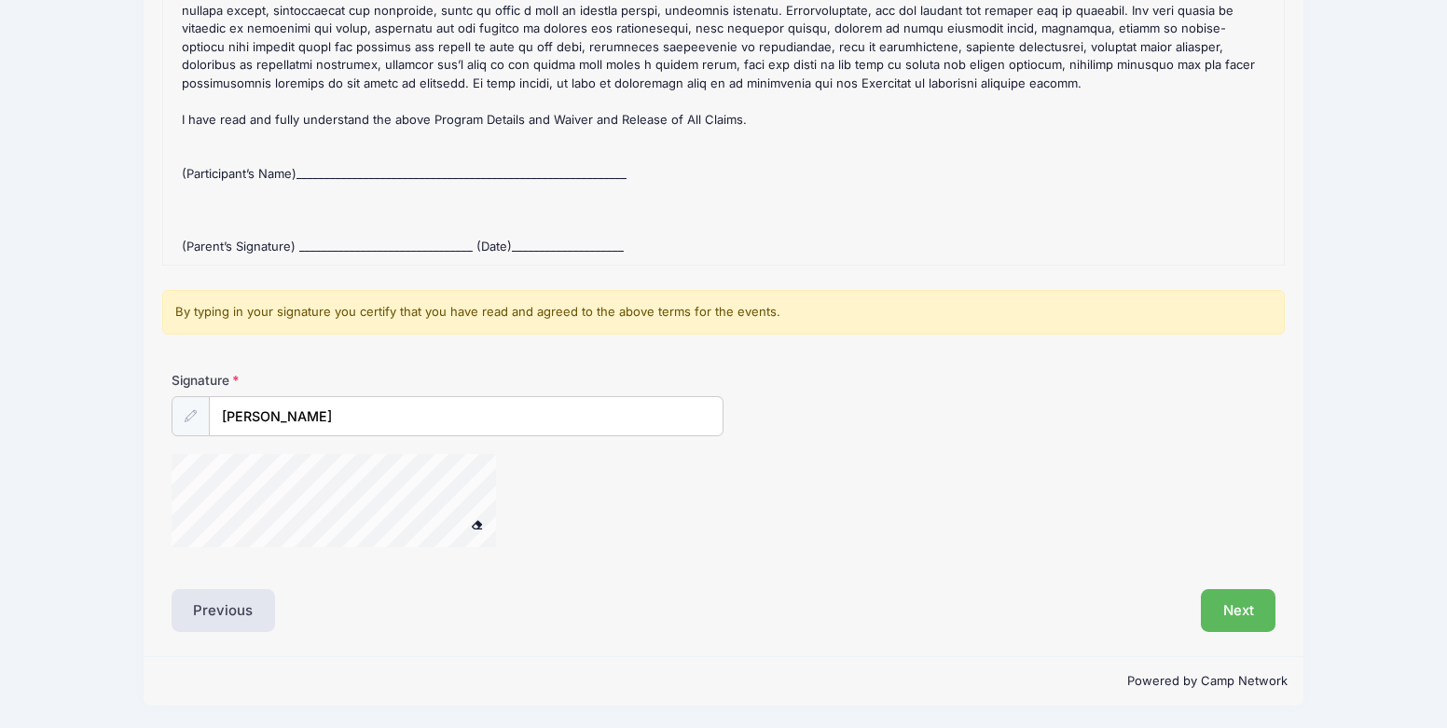
click at [199, 562] on div "Signature Katherine Goebel" at bounding box center [723, 468] width 1122 height 194
click at [1207, 605] on button "Next" at bounding box center [1237, 610] width 75 height 43
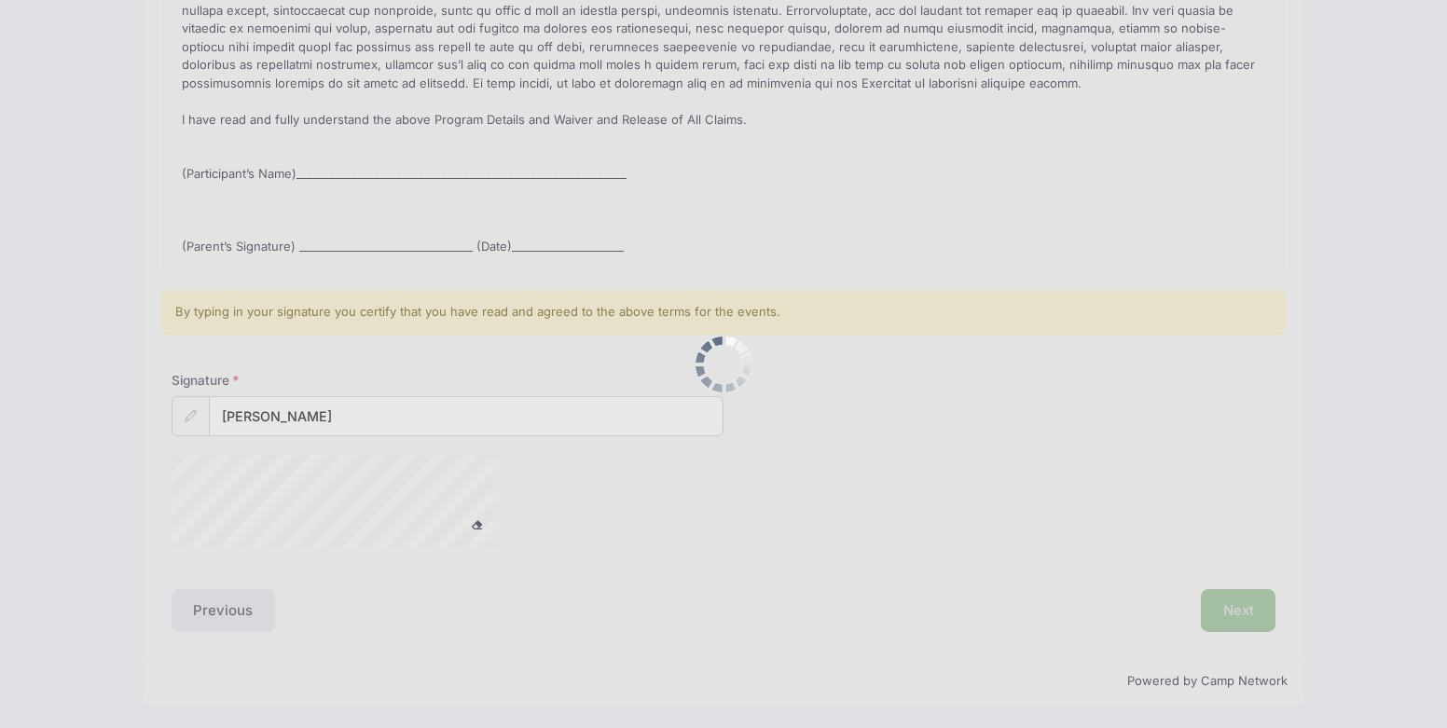
scroll to position [0, 0]
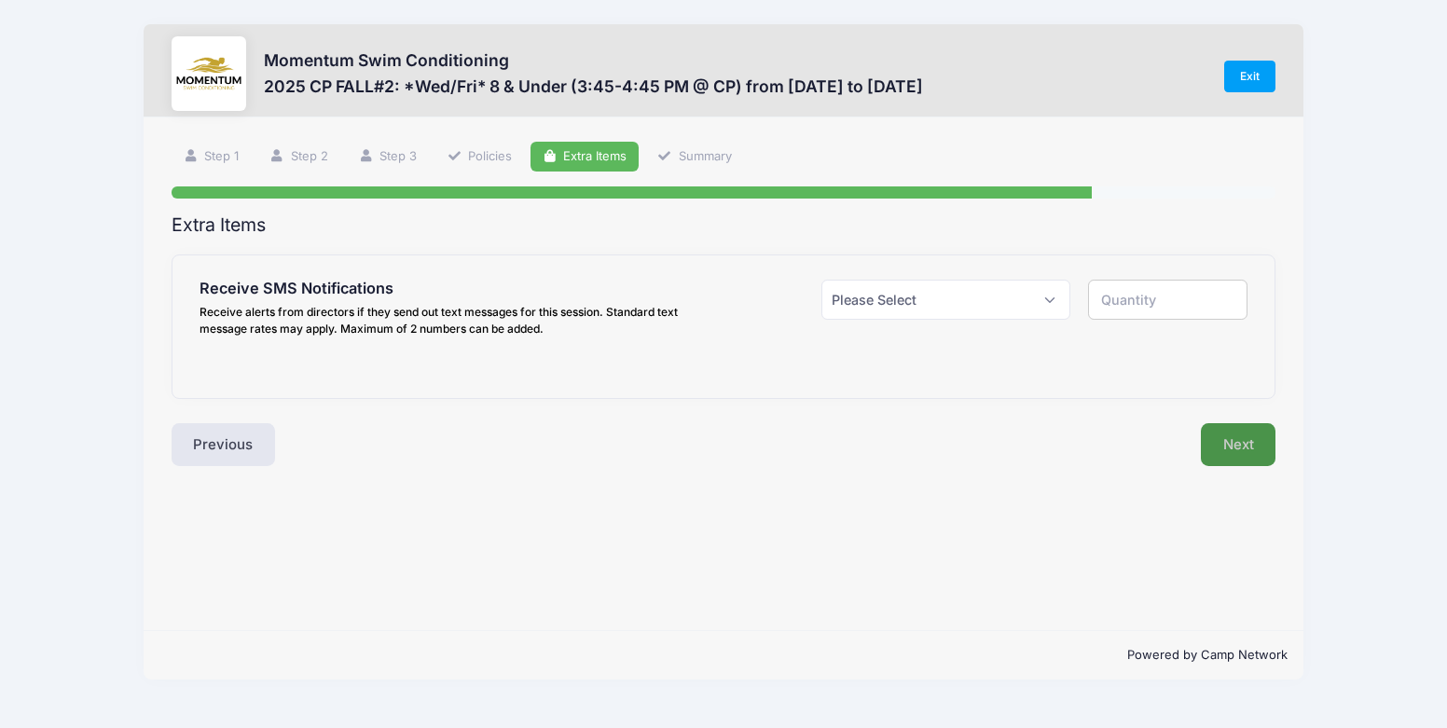
click at [1235, 431] on button "Next" at bounding box center [1237, 444] width 75 height 43
click at [894, 303] on select "Please Select Yes ($0.00) No" at bounding box center [945, 300] width 248 height 40
select select "0"
type input "0"
click at [1231, 448] on button "Next" at bounding box center [1237, 444] width 75 height 43
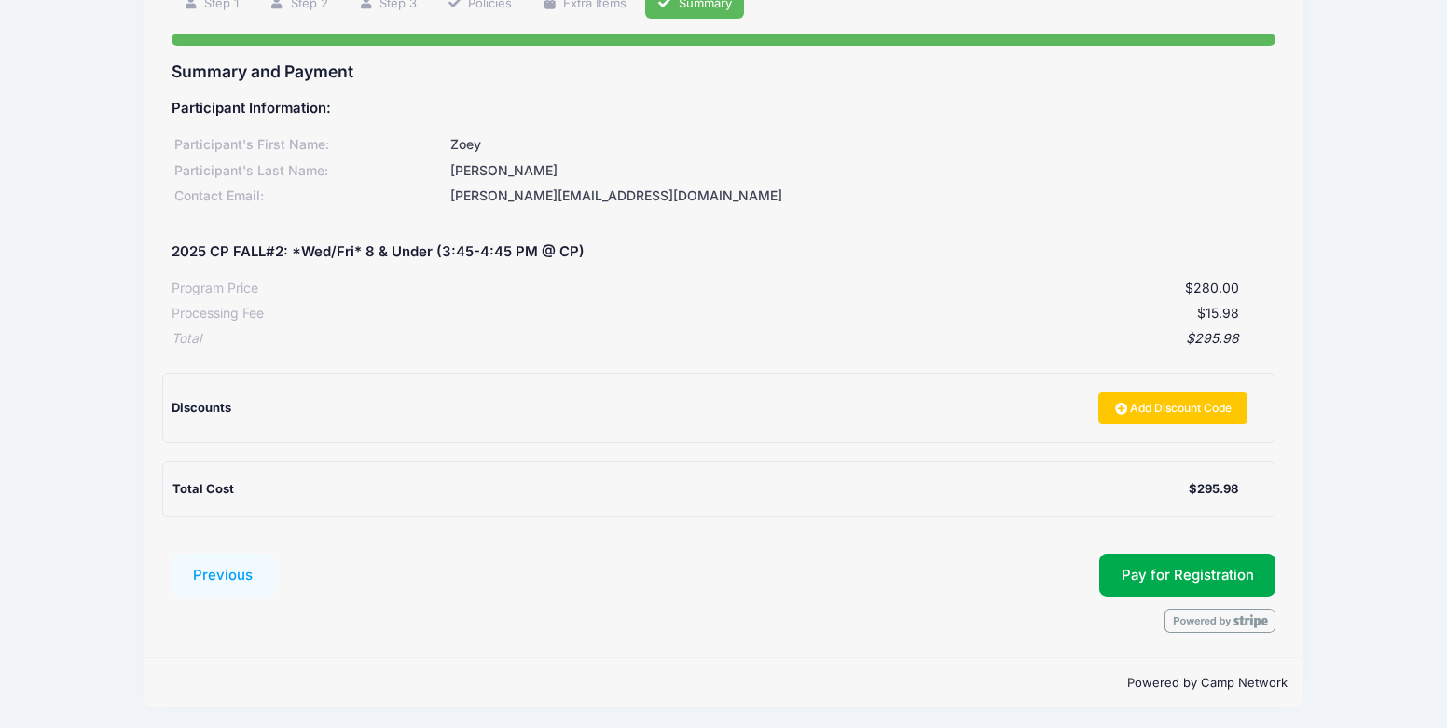
scroll to position [156, 0]
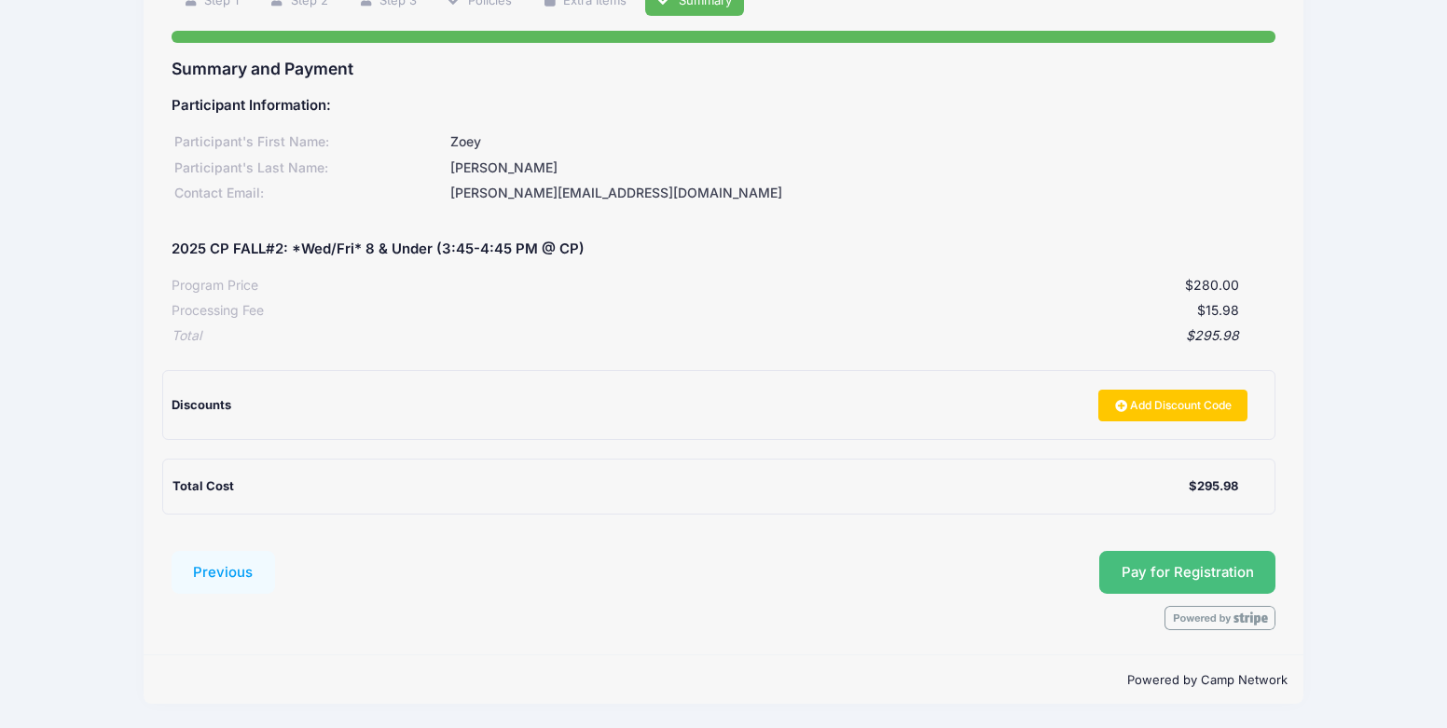
click at [1241, 571] on button "Pay for Registration" at bounding box center [1187, 572] width 177 height 43
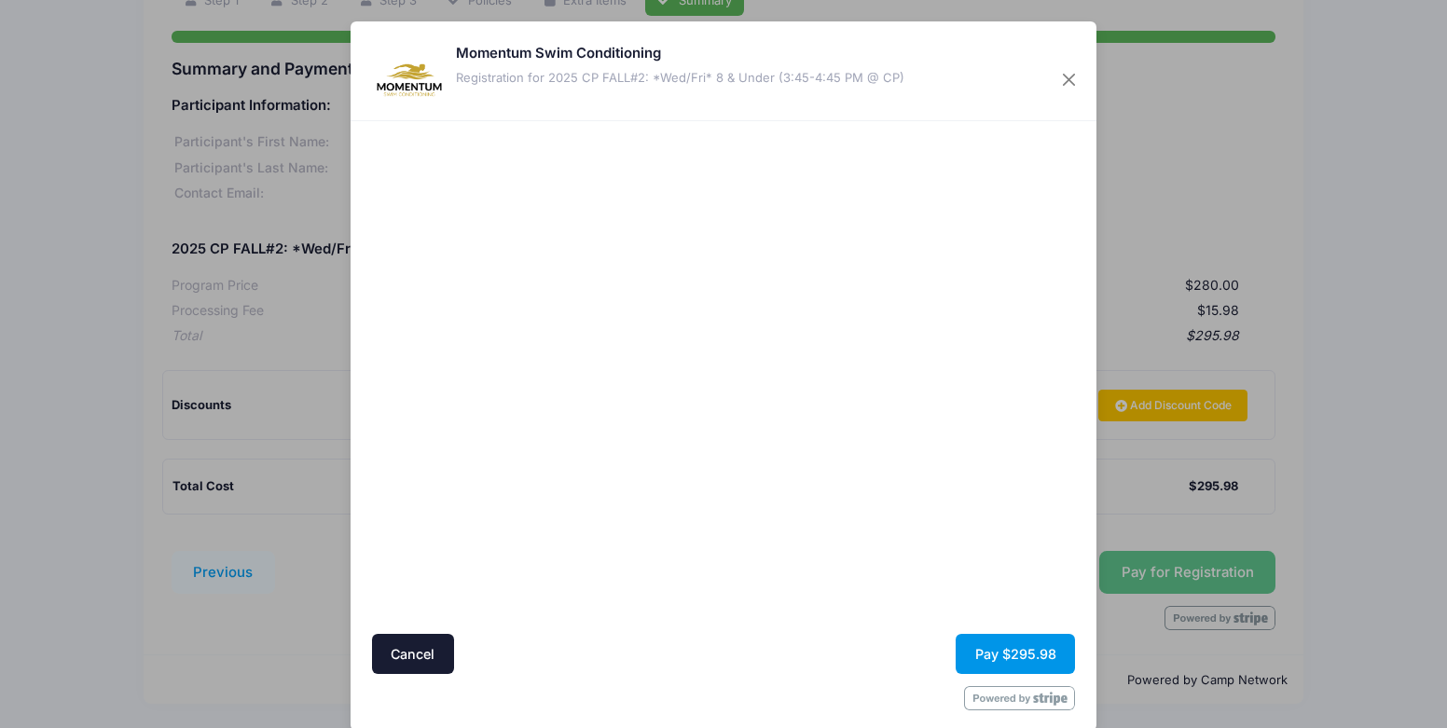
click at [1000, 654] on button "Pay $295.98" at bounding box center [1014, 654] width 119 height 40
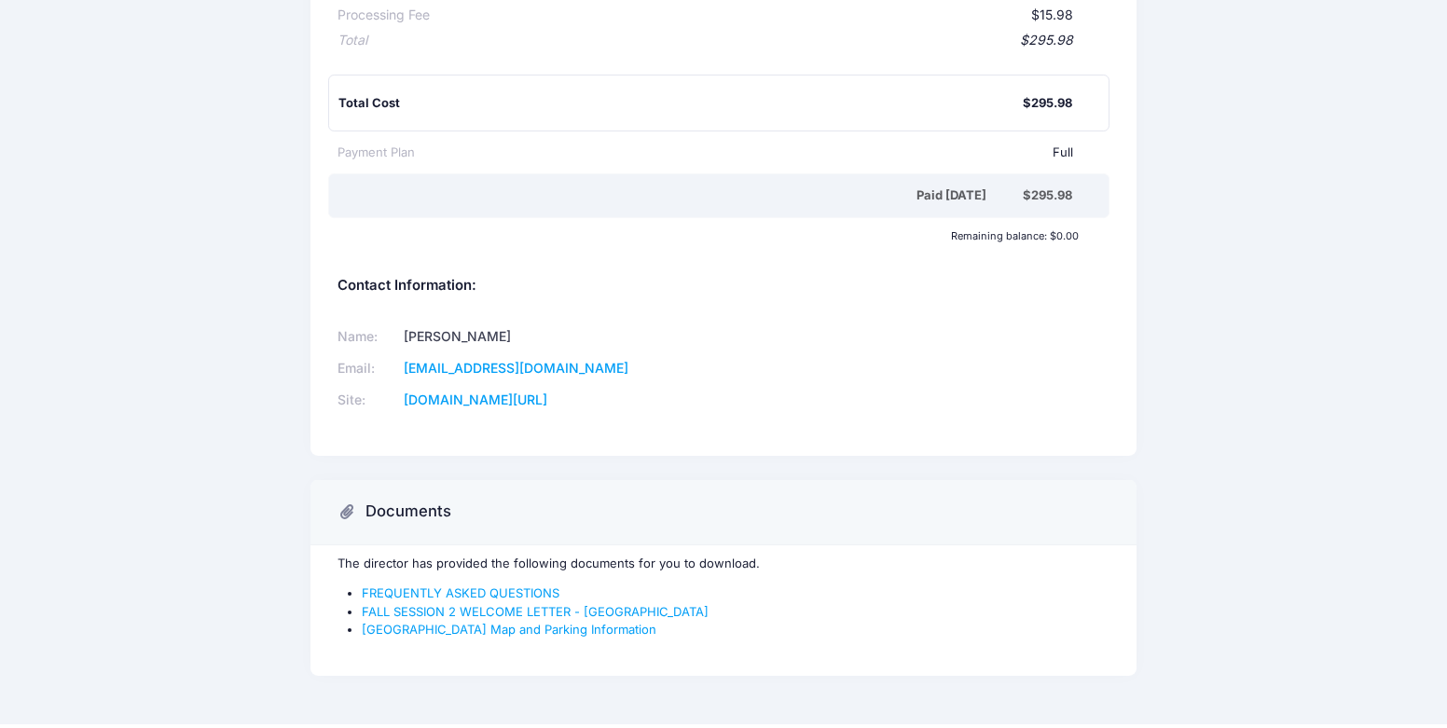
scroll to position [461, 0]
